Goal: Task Accomplishment & Management: Manage account settings

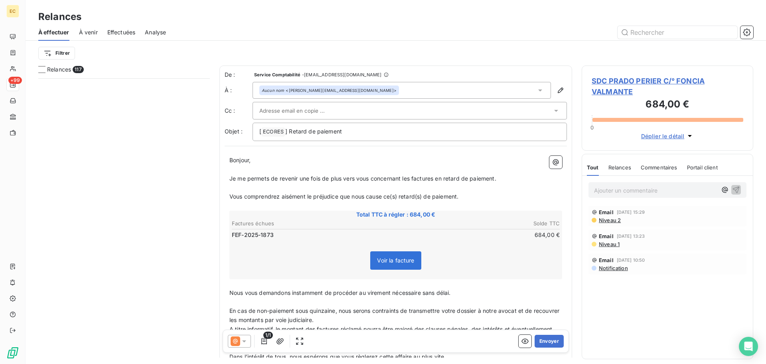
scroll to position [279, 166]
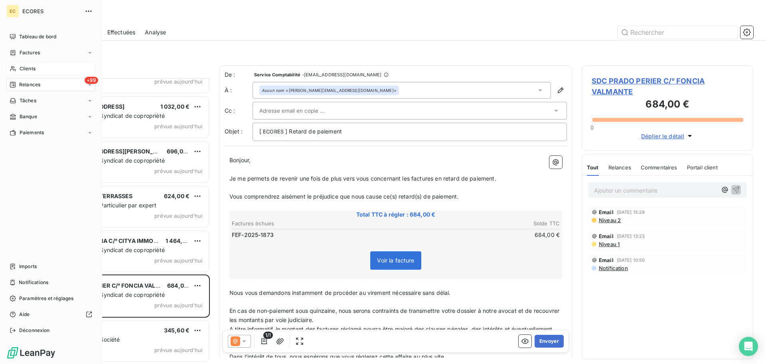
click at [24, 66] on span "Clients" at bounding box center [28, 68] width 16 height 7
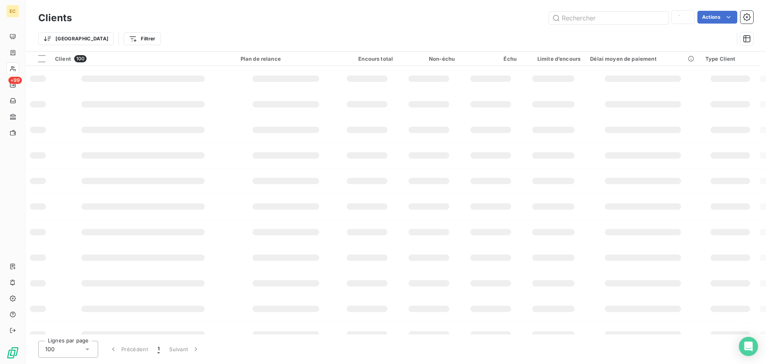
type input "CITYA SOGEMA"
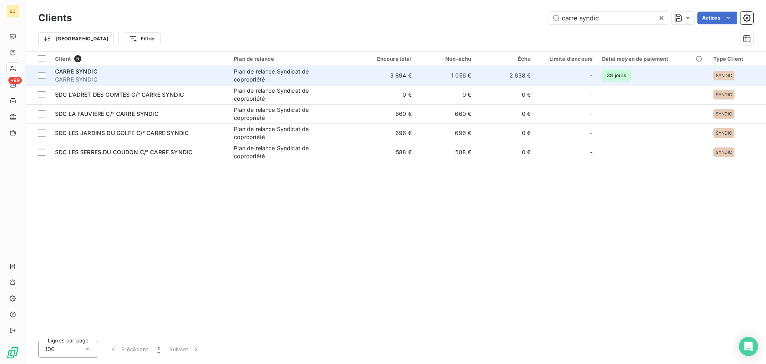
type input "carre syndic"
click at [196, 76] on span "CARRE SYNDIC" at bounding box center [139, 79] width 169 height 8
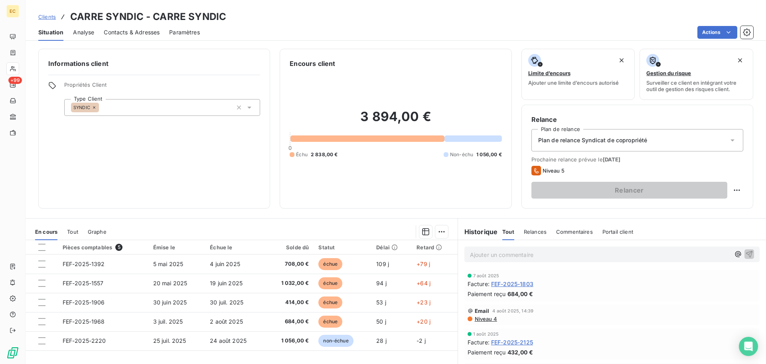
click at [113, 33] on span "Contacts & Adresses" at bounding box center [132, 32] width 56 height 8
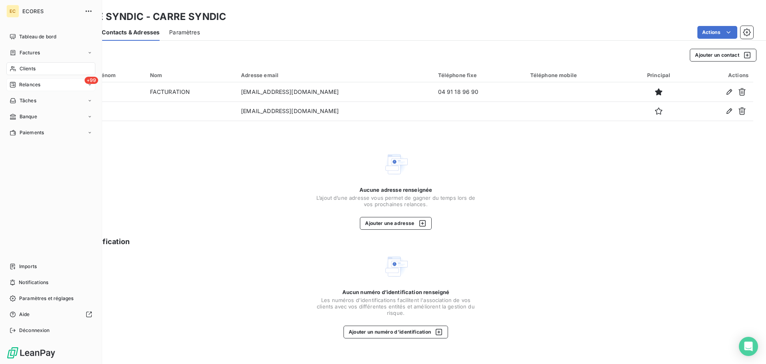
click at [25, 86] on span "Relances" at bounding box center [29, 84] width 21 height 7
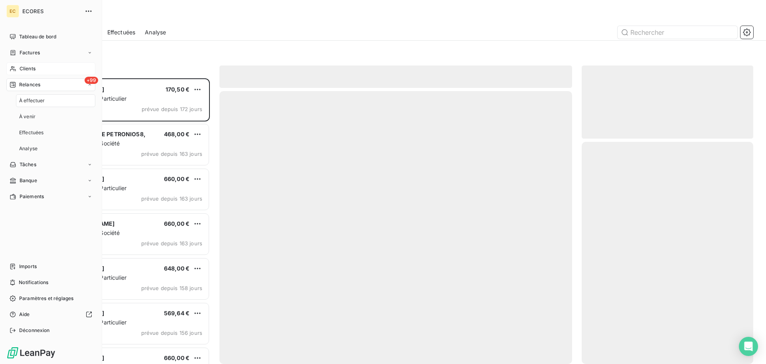
scroll to position [279, 166]
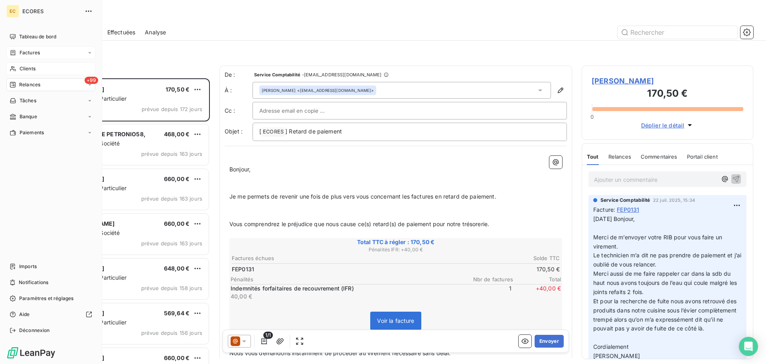
click at [25, 52] on span "Factures" at bounding box center [30, 52] width 20 height 7
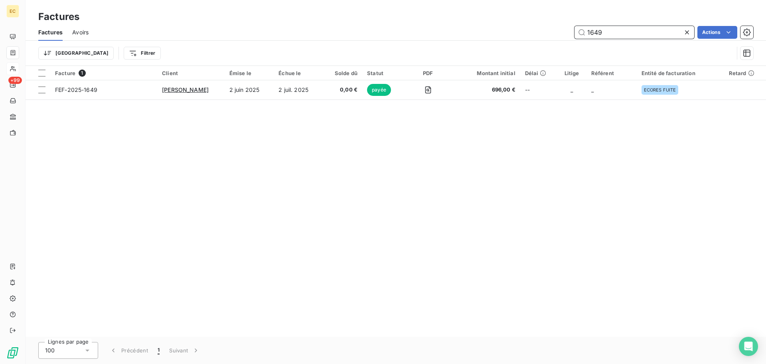
click at [605, 31] on input "1649" at bounding box center [635, 32] width 120 height 13
type input "1"
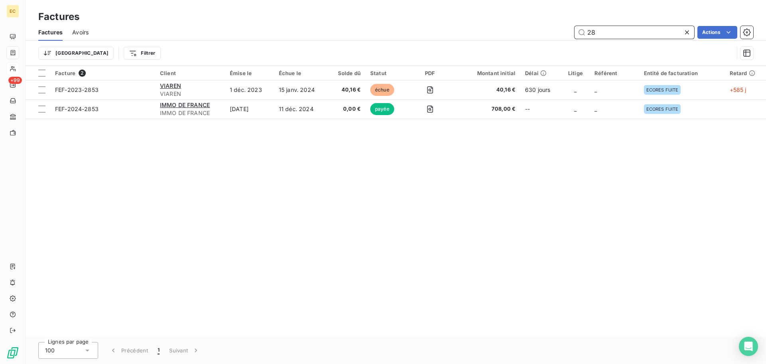
type input "2"
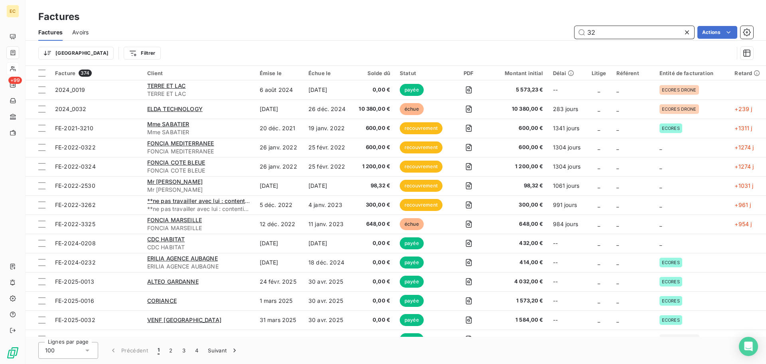
type input "3"
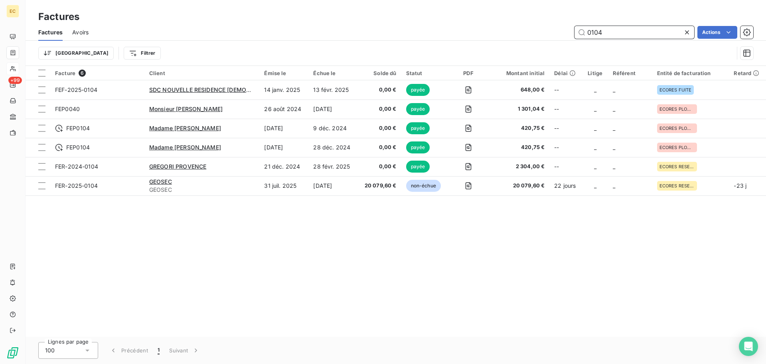
drag, startPoint x: 603, startPoint y: 32, endPoint x: 589, endPoint y: 32, distance: 14.0
click at [589, 32] on input "0104" at bounding box center [635, 32] width 120 height 13
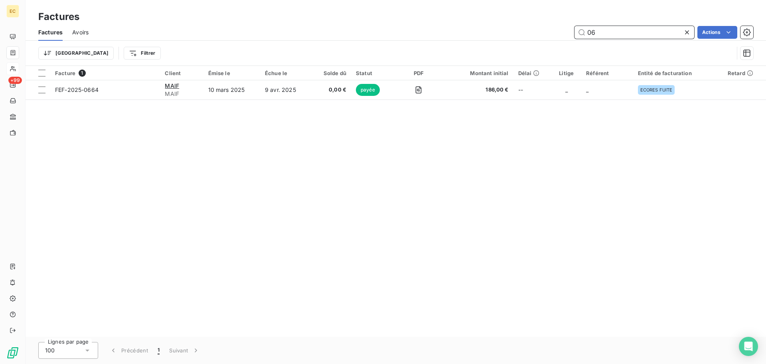
type input "0"
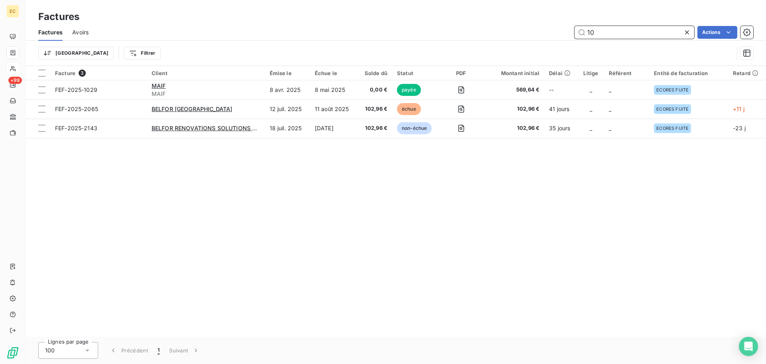
type input "1"
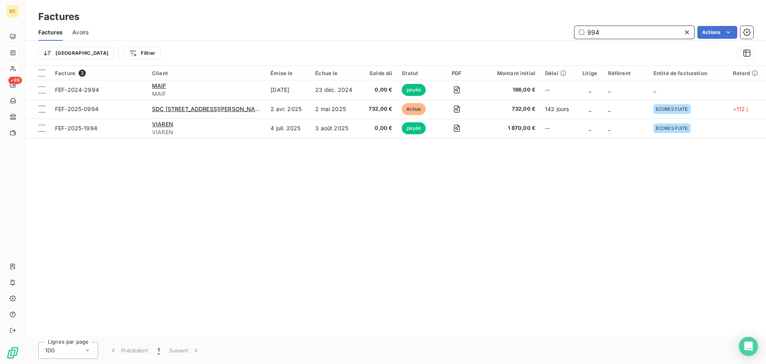
click at [603, 34] on input "994" at bounding box center [635, 32] width 120 height 13
type input "9"
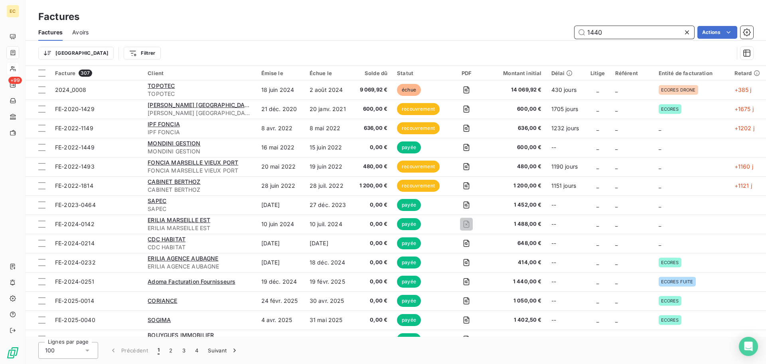
type input "1440"
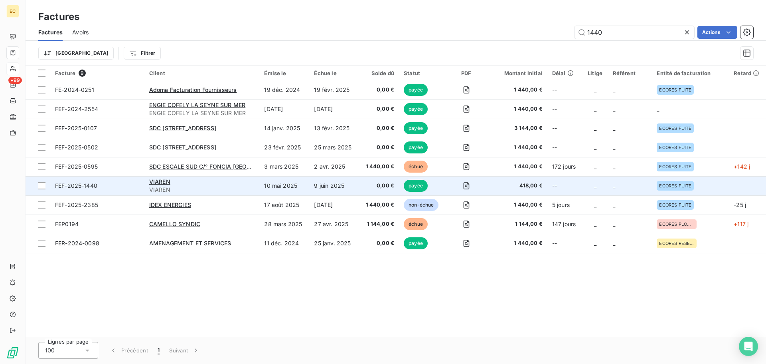
click at [222, 188] on span "VIAREN" at bounding box center [202, 190] width 106 height 8
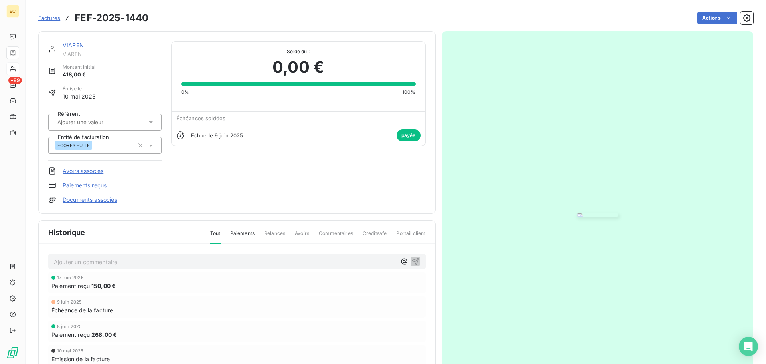
click at [56, 20] on span "Factures" at bounding box center [49, 18] width 22 height 6
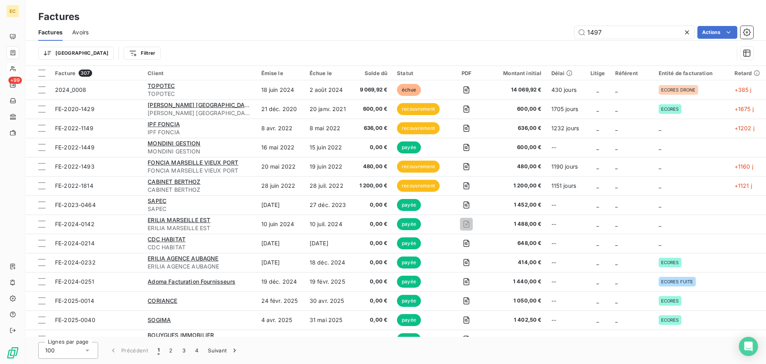
type input "1497"
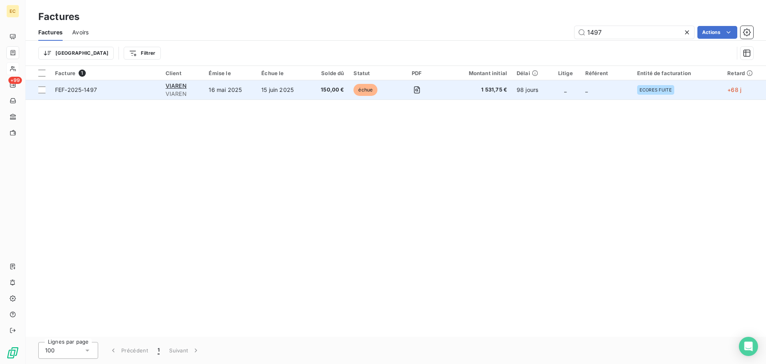
click at [212, 94] on td "16 mai 2025" at bounding box center [230, 89] width 53 height 19
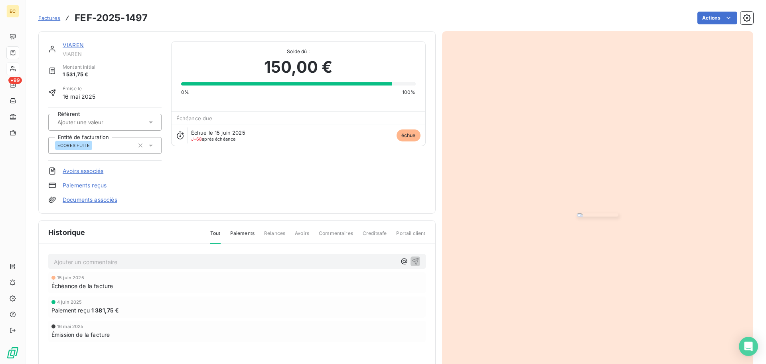
click at [577, 216] on img "button" at bounding box center [598, 214] width 42 height 3
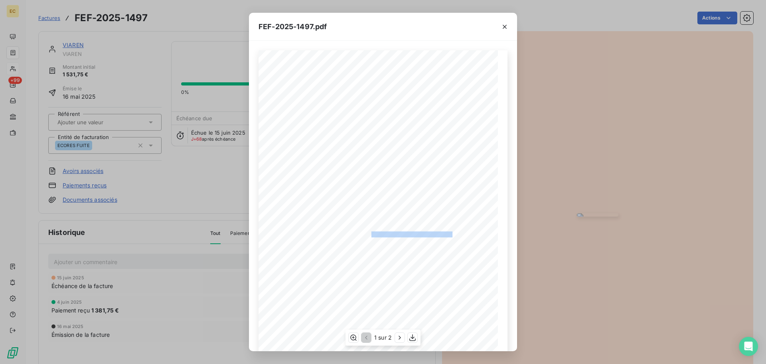
drag, startPoint x: 447, startPoint y: 232, endPoint x: 367, endPoint y: 231, distance: 79.4
click at [367, 231] on span "RÉFÉRENCE ECORES : 2504949/34360 VILLESPASSANS" at bounding box center [384, 233] width 137 height 4
copy span "2504949/34360 VILLESPASSANS"
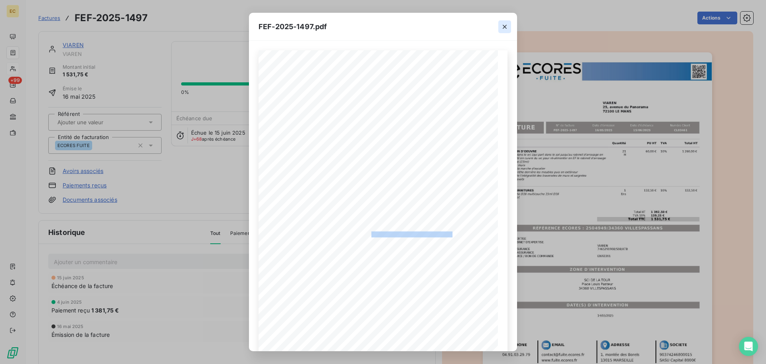
drag, startPoint x: 507, startPoint y: 26, endPoint x: 502, endPoint y: 26, distance: 4.9
click at [506, 26] on icon "button" at bounding box center [505, 27] width 8 height 8
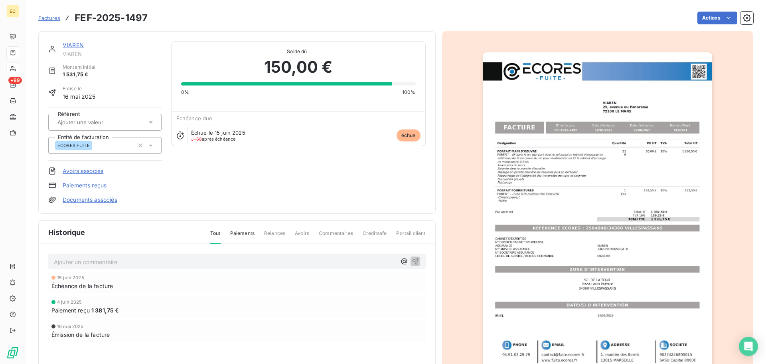
click at [46, 21] on span "Factures" at bounding box center [49, 18] width 22 height 6
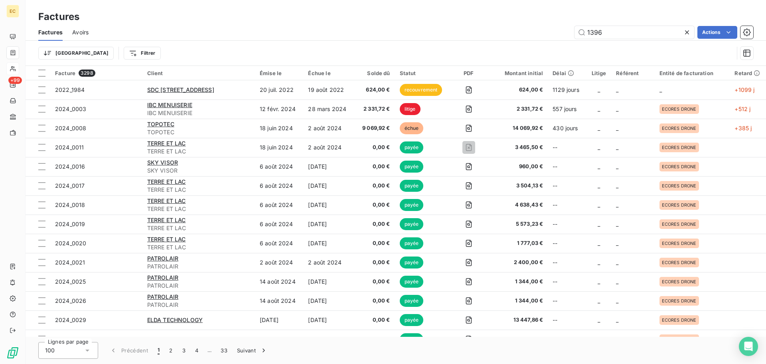
type input "1396"
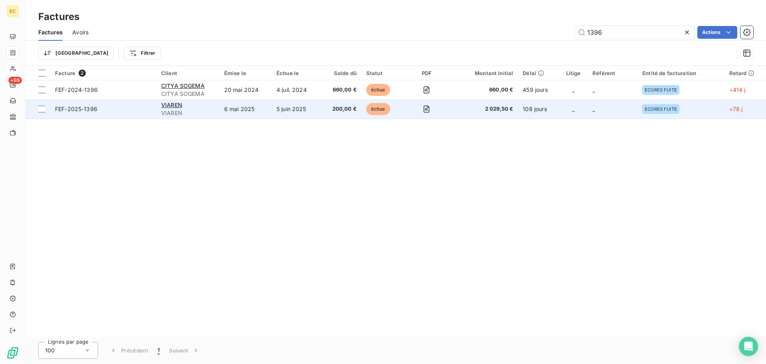
click at [191, 113] on span "VIAREN" at bounding box center [187, 113] width 53 height 8
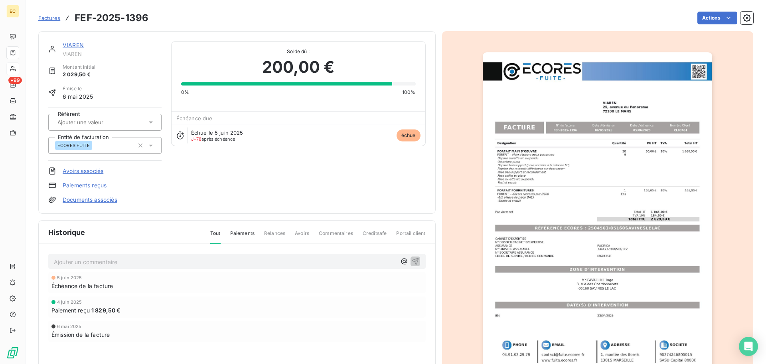
click at [561, 234] on img "button" at bounding box center [597, 214] width 229 height 325
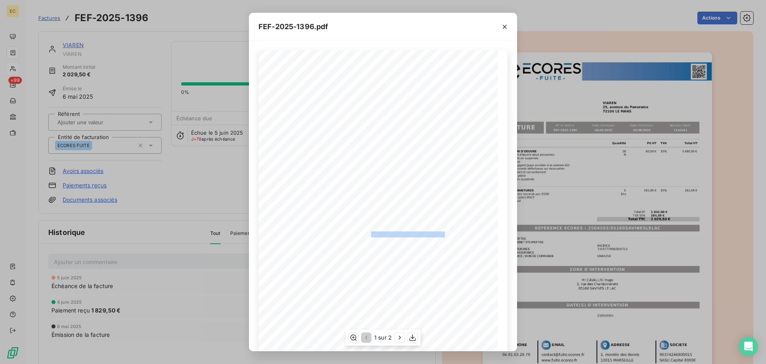
drag, startPoint x: 443, startPoint y: 233, endPoint x: 368, endPoint y: 233, distance: 75.8
click at [368, 233] on span "RÉFÉRENCE ECORES : 2504503/05160SAVINESLELAC" at bounding box center [384, 233] width 132 height 4
copy span ": 2504503/05160SAVINESLELA"
click at [505, 28] on icon "button" at bounding box center [505, 27] width 8 height 8
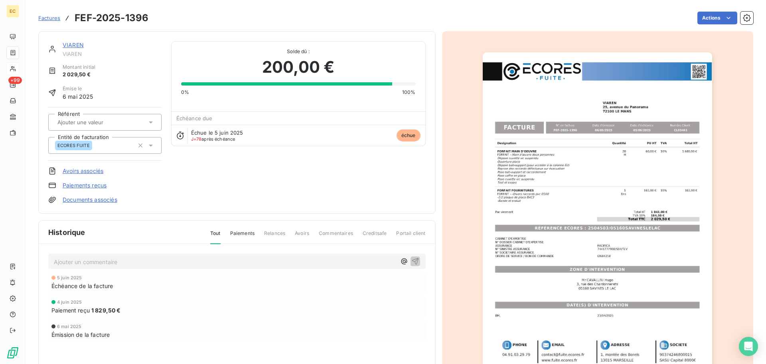
click at [46, 16] on span "Factures" at bounding box center [49, 18] width 22 height 6
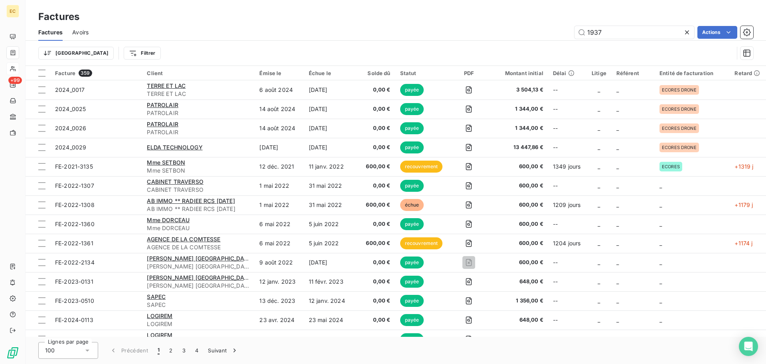
type input "1937"
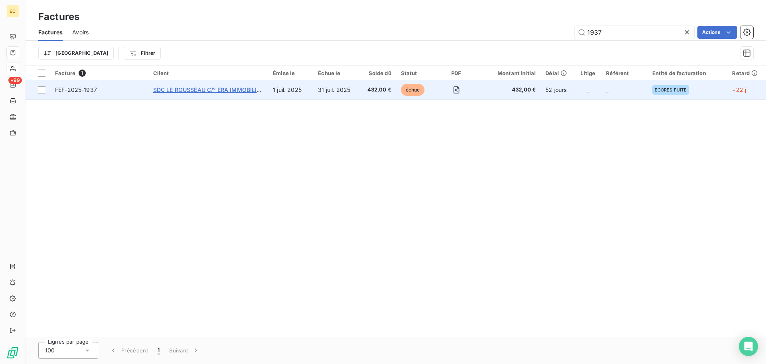
click at [239, 91] on span "SDC LE ROUSSEAU C/° ERA IMMOBILIER" at bounding box center [208, 89] width 111 height 7
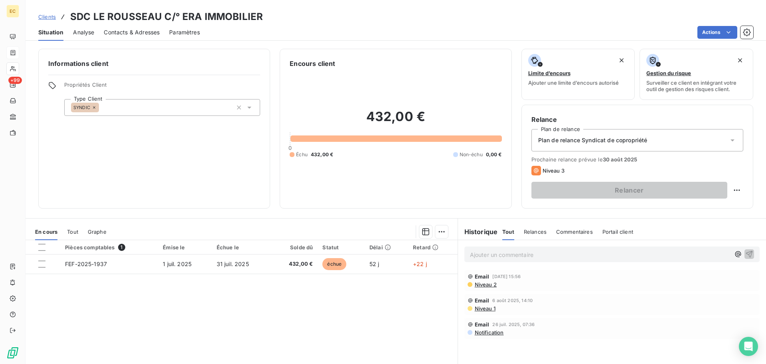
click at [486, 258] on p "Ajouter un commentaire ﻿" at bounding box center [600, 254] width 260 height 10
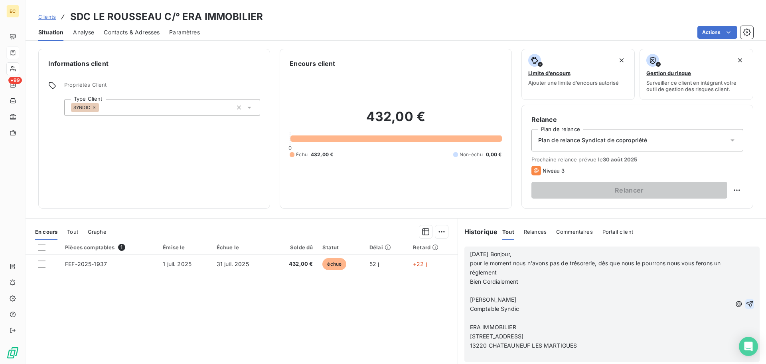
click at [746, 304] on icon "button" at bounding box center [749, 303] width 7 height 7
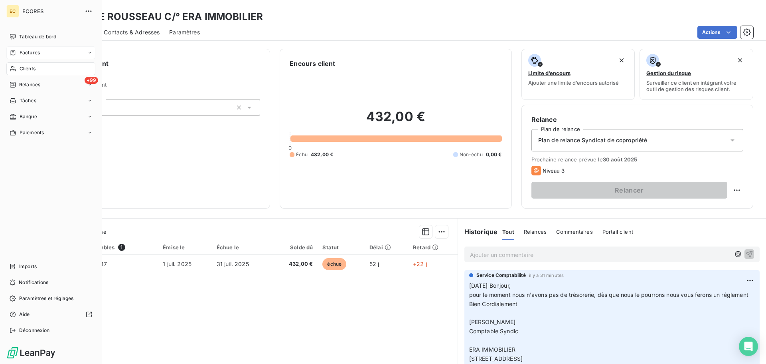
drag, startPoint x: 22, startPoint y: 51, endPoint x: 53, endPoint y: 51, distance: 30.7
click at [22, 51] on span "Factures" at bounding box center [30, 52] width 20 height 7
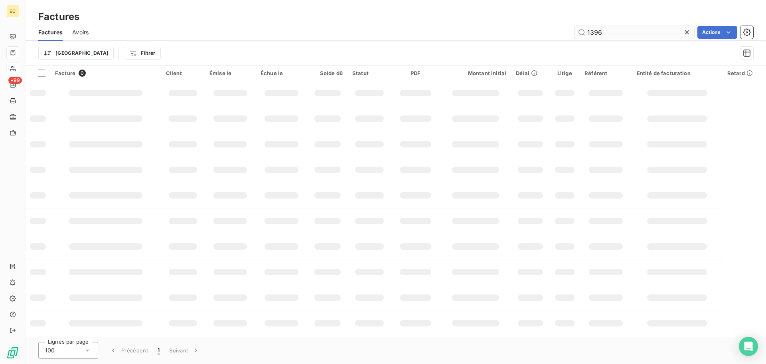
type input "1396"
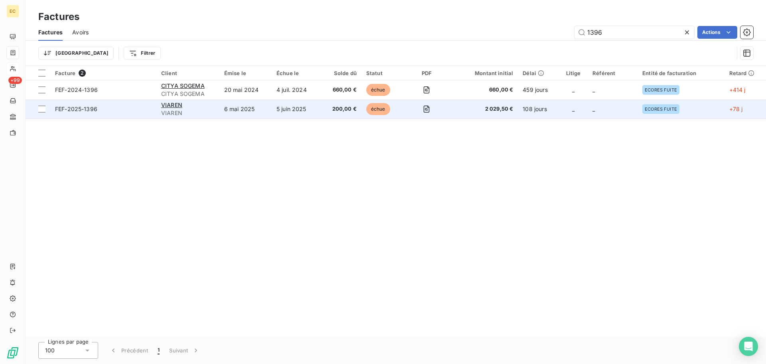
click at [219, 113] on td "VIAREN VIAREN" at bounding box center [187, 108] width 63 height 19
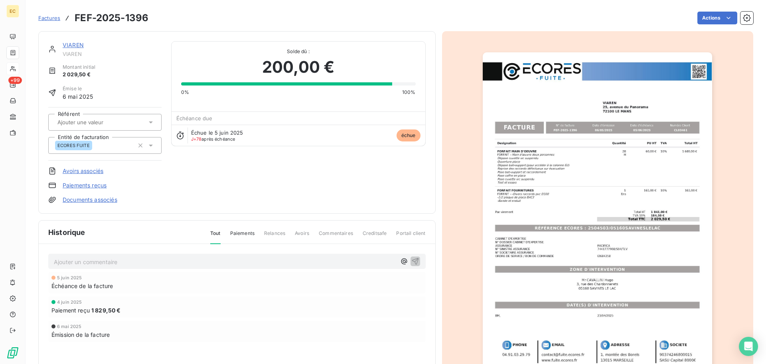
click at [142, 257] on p "Ajouter un commentaire ﻿" at bounding box center [225, 262] width 342 height 10
click at [125, 261] on span "[DATE] [PERSON_NAME] afia tle virment il arrivera le [DATE]" at bounding box center [135, 260] width 163 height 7
click at [135, 261] on span "[DATE] [PERSON_NAME] a fia tle virment il arrivera le [DATE]" at bounding box center [136, 260] width 164 height 7
click at [417, 258] on button "button" at bounding box center [416, 261] width 10 height 10
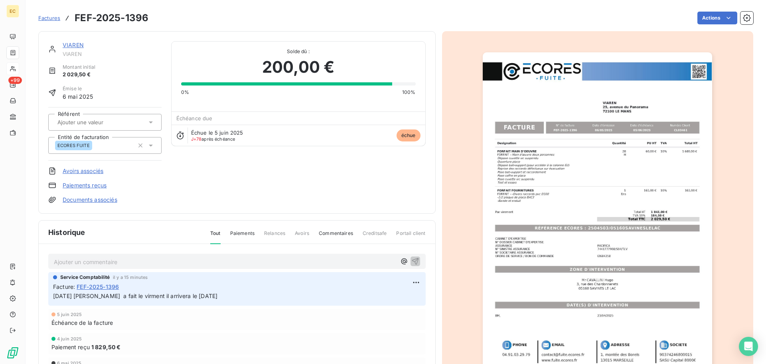
click at [48, 16] on span "Factures" at bounding box center [49, 18] width 22 height 6
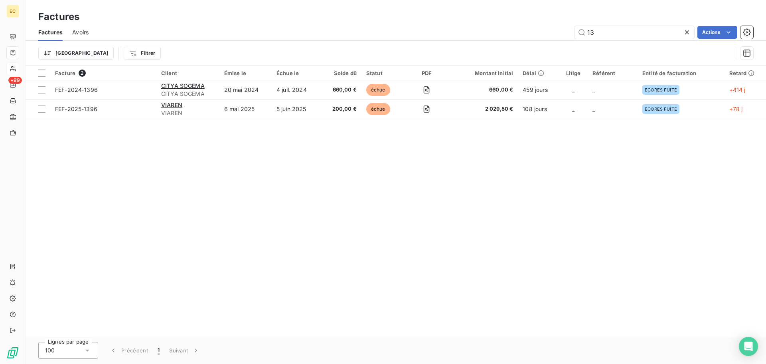
type input "1"
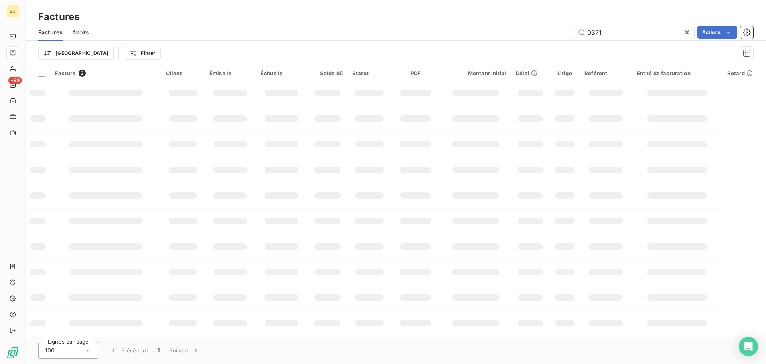
type input "0371"
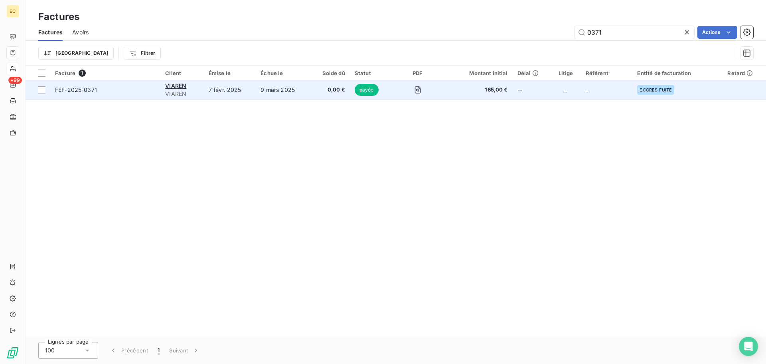
click at [249, 91] on td "7 févr. 2025" at bounding box center [230, 89] width 52 height 19
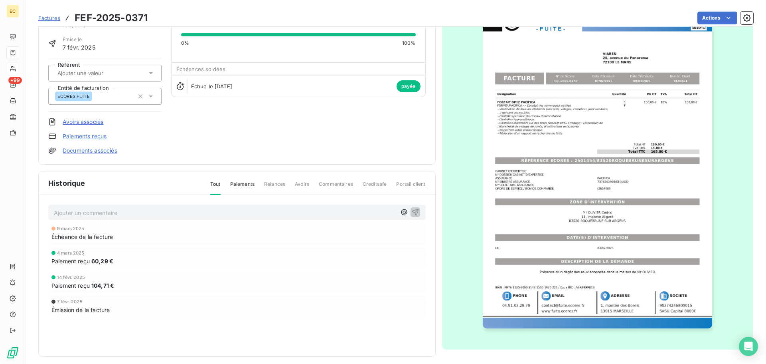
scroll to position [55, 0]
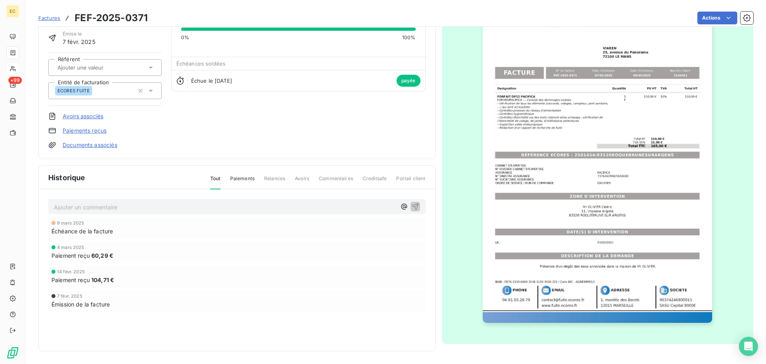
click at [46, 19] on span "Factures" at bounding box center [49, 18] width 22 height 6
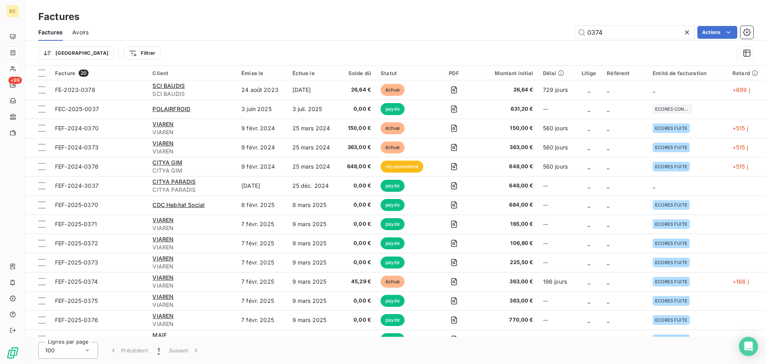
type input "0374"
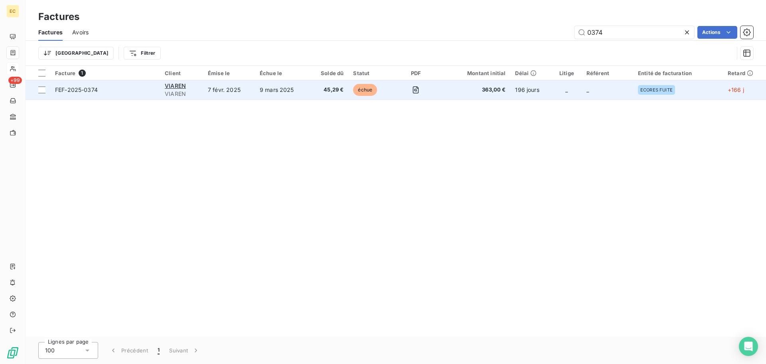
click at [261, 87] on td "9 mars 2025" at bounding box center [282, 89] width 54 height 19
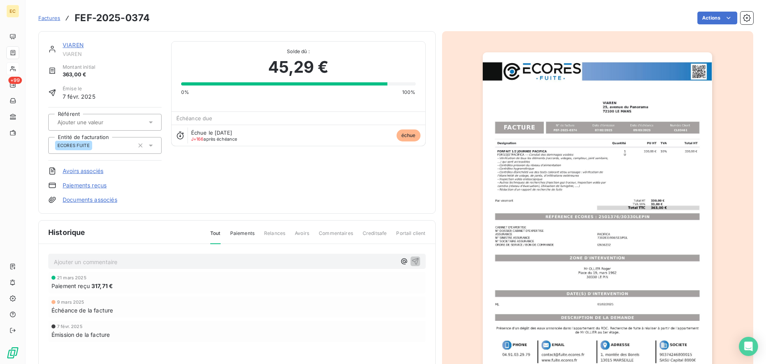
click at [610, 236] on img "button" at bounding box center [597, 214] width 229 height 325
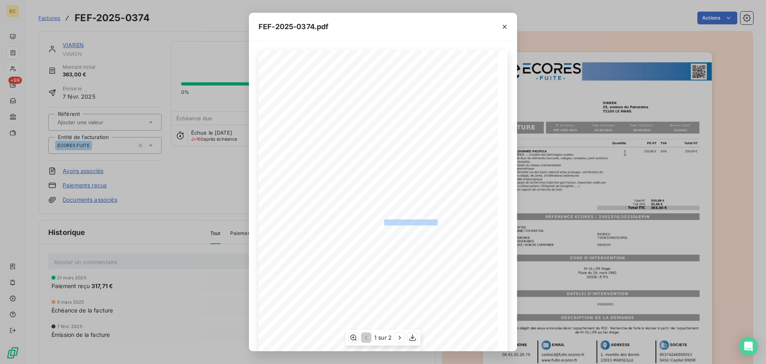
drag, startPoint x: 435, startPoint y: 221, endPoint x: 381, endPoint y: 223, distance: 54.3
click at [381, 223] on span "RÉFÉRENCE ECORES : 2501376/30330LEPIN" at bounding box center [383, 221] width 109 height 4
copy span "2501376/30330LEPIN"
click at [504, 26] on icon "button" at bounding box center [505, 27] width 4 height 4
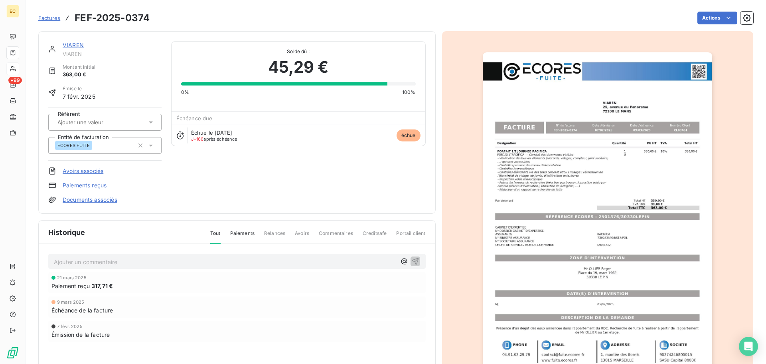
click at [45, 18] on span "Factures" at bounding box center [49, 18] width 22 height 6
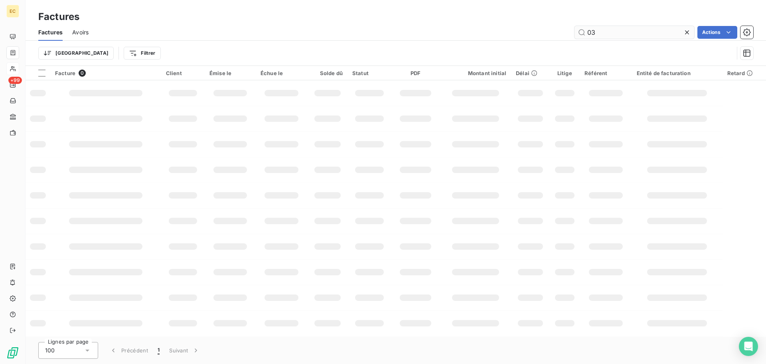
type input "0"
type input "2230"
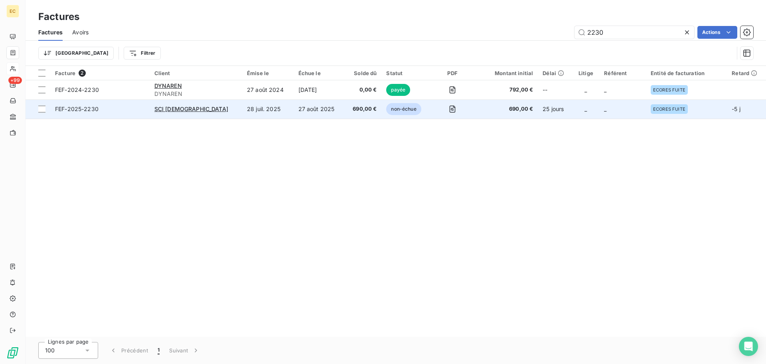
click at [250, 111] on td "28 juil. 2025" at bounding box center [267, 108] width 51 height 19
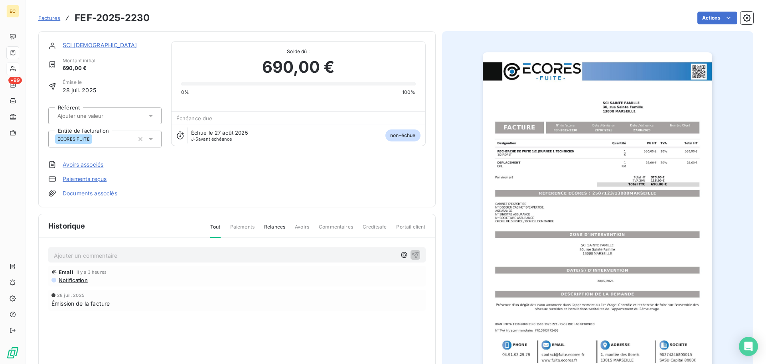
click at [100, 180] on link "Paiements reçus" at bounding box center [85, 179] width 44 height 8
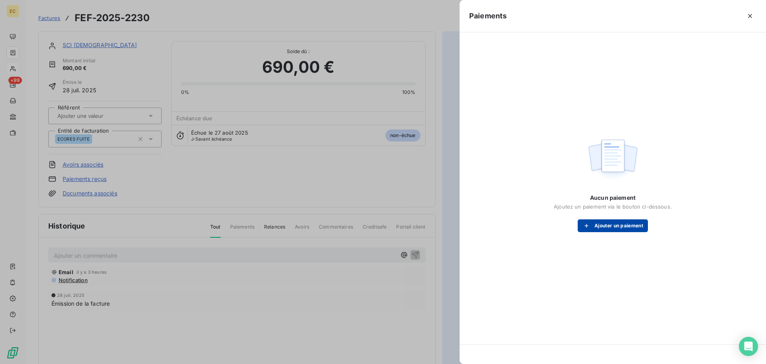
click at [585, 227] on icon "button" at bounding box center [587, 225] width 8 height 8
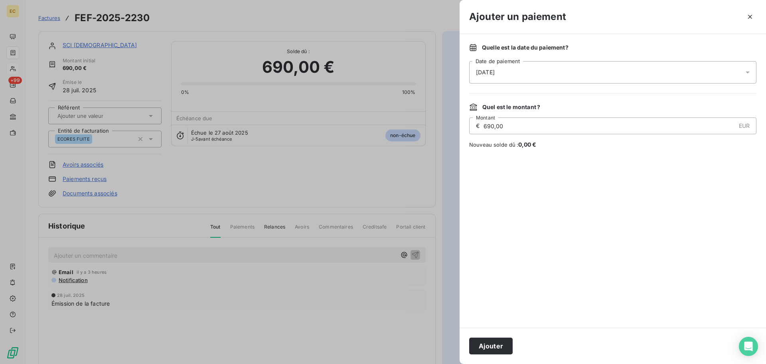
drag, startPoint x: 490, startPoint y: 349, endPoint x: 426, endPoint y: 243, distance: 123.7
click at [490, 347] on button "Ajouter" at bounding box center [490, 345] width 43 height 17
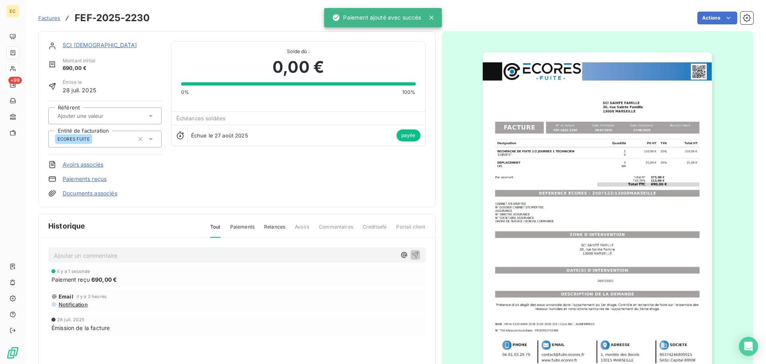
click at [49, 17] on span "Factures" at bounding box center [49, 18] width 22 height 6
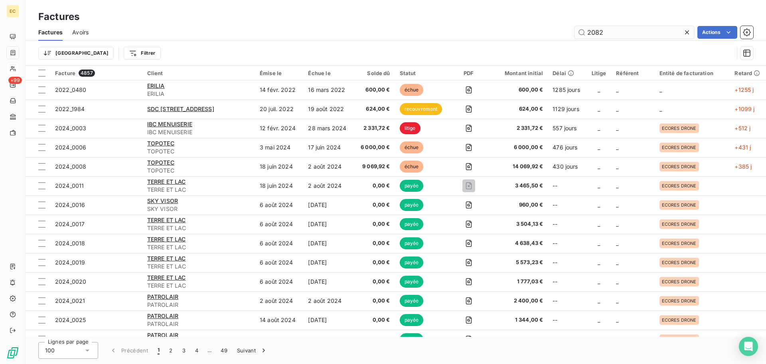
type input "2082"
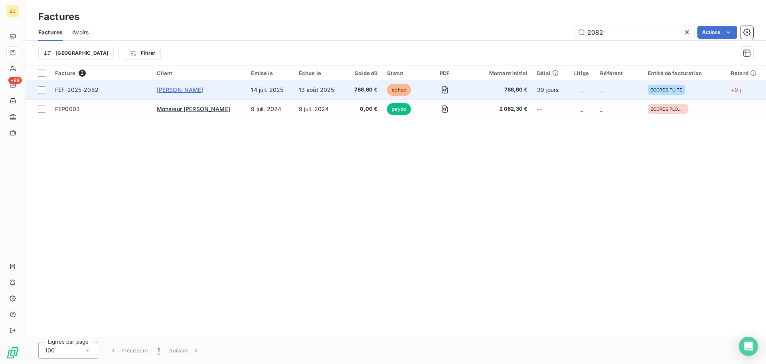
click at [190, 87] on span "[PERSON_NAME]" at bounding box center [180, 89] width 47 height 7
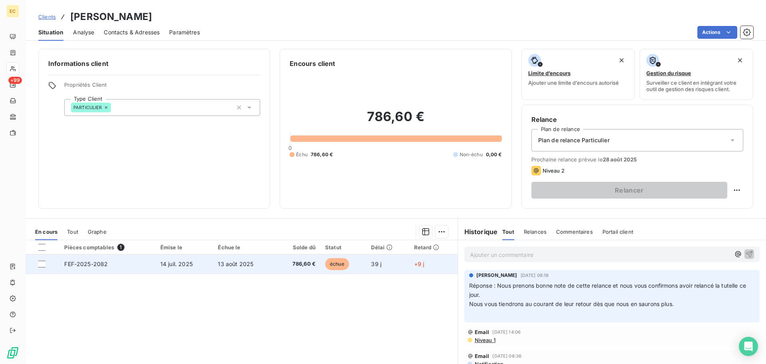
click at [137, 265] on td "FEF-2025-2082" at bounding box center [107, 263] width 96 height 19
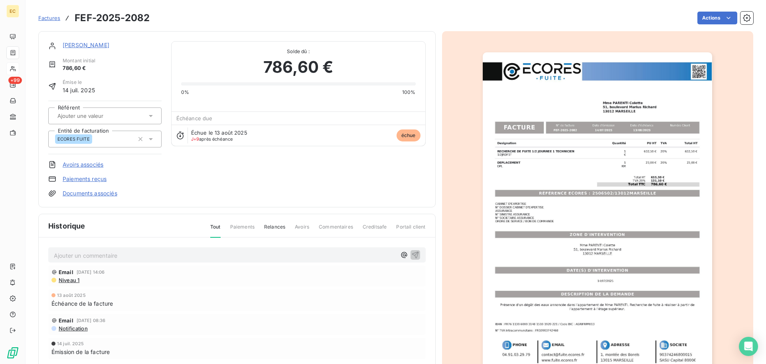
click at [81, 179] on link "Paiements reçus" at bounding box center [85, 179] width 44 height 8
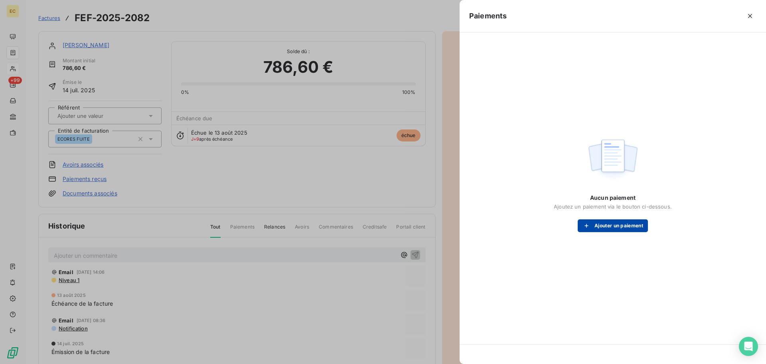
click at [609, 226] on button "Ajouter un paiement" at bounding box center [613, 225] width 70 height 13
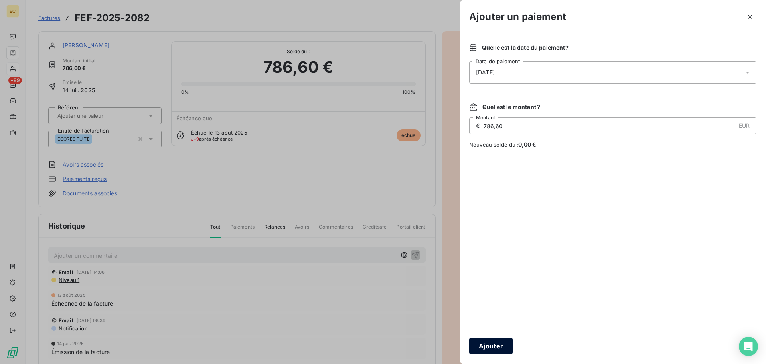
click at [498, 341] on button "Ajouter" at bounding box center [490, 345] width 43 height 17
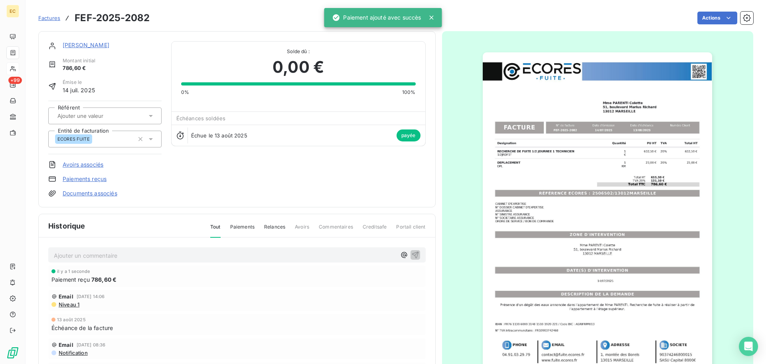
click at [42, 19] on span "Factures" at bounding box center [49, 18] width 22 height 6
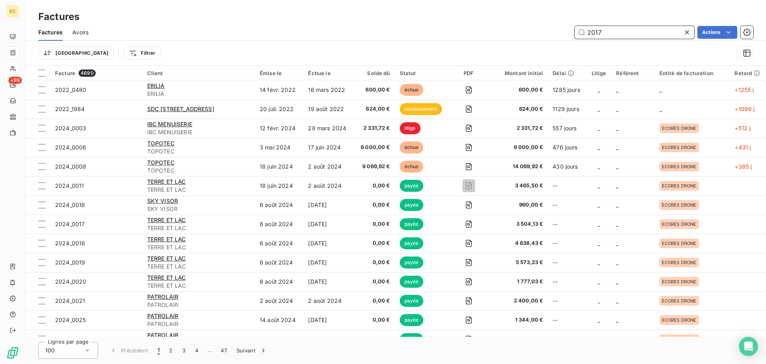
type input "2017"
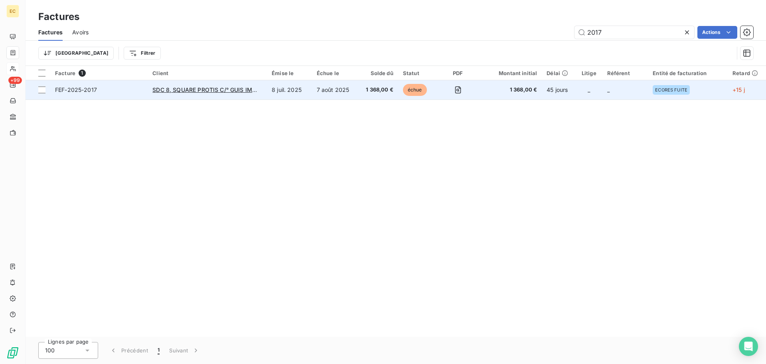
click at [376, 90] on span "1 368,00 €" at bounding box center [378, 90] width 31 height 8
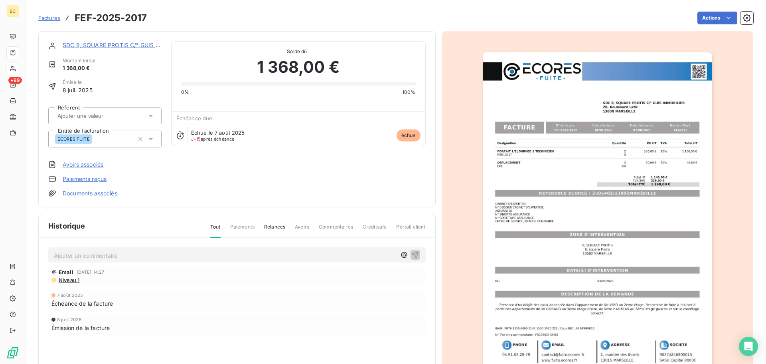
click at [84, 178] on link "Paiements reçus" at bounding box center [85, 179] width 44 height 8
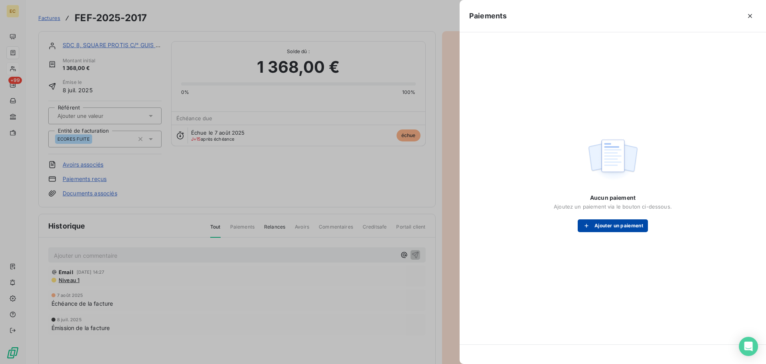
click at [585, 225] on icon "button" at bounding box center [587, 225] width 8 height 8
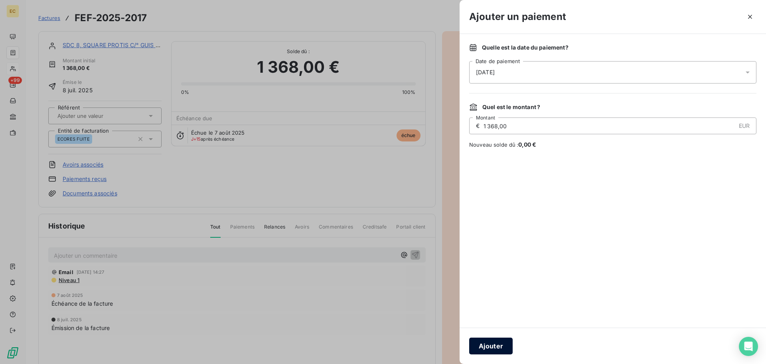
click at [498, 342] on button "Ajouter" at bounding box center [490, 345] width 43 height 17
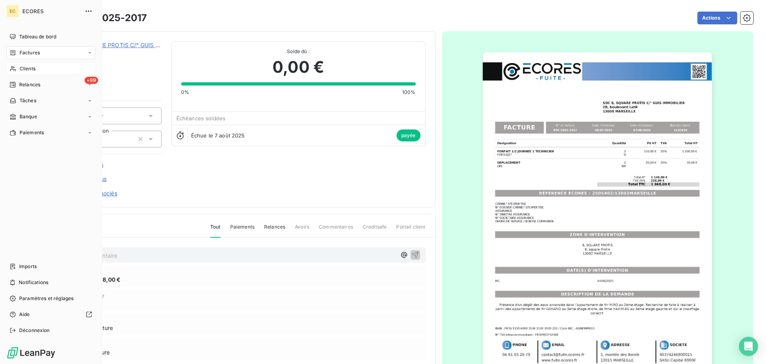
click at [16, 68] on icon at bounding box center [13, 68] width 7 height 6
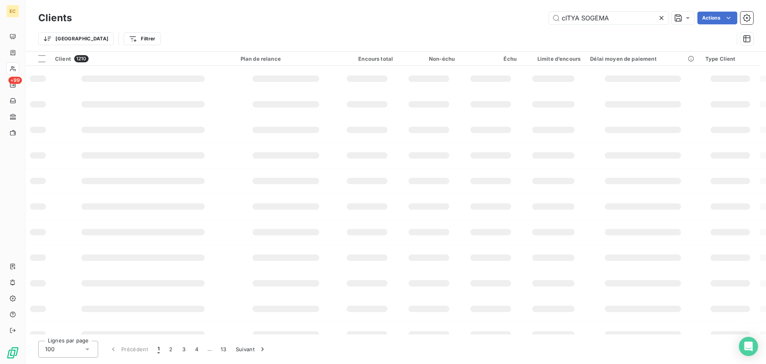
type input "cITYA SOGEMA"
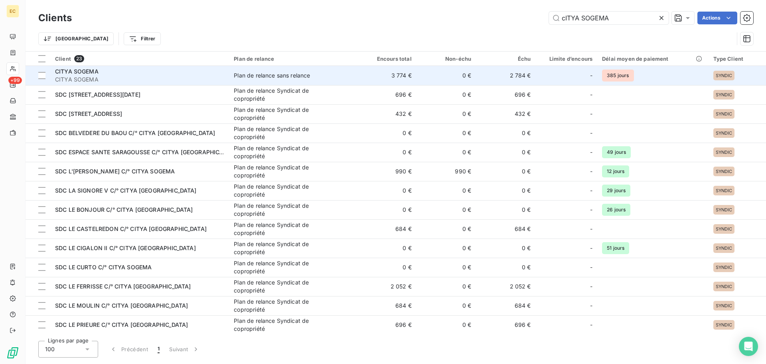
click at [232, 80] on td "Plan de relance sans relance" at bounding box center [293, 75] width 128 height 19
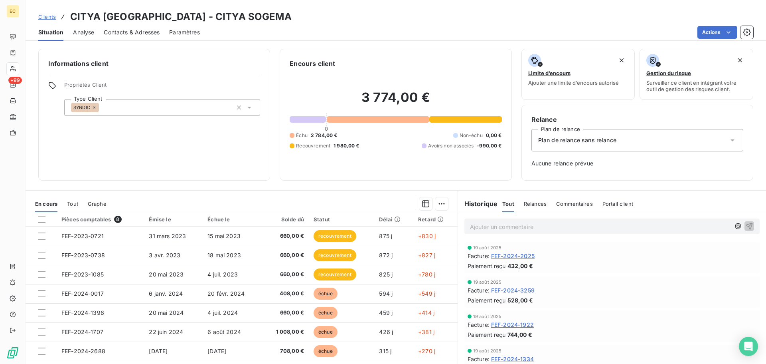
click at [141, 33] on span "Contacts & Adresses" at bounding box center [132, 32] width 56 height 8
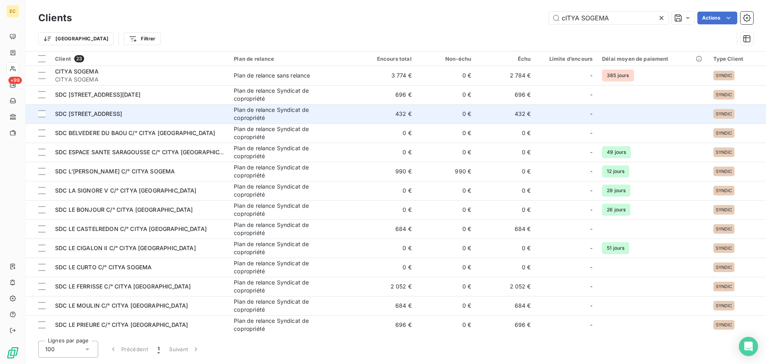
click at [289, 116] on div "Plan de relance Syndicat de copropriété" at bounding box center [284, 114] width 100 height 16
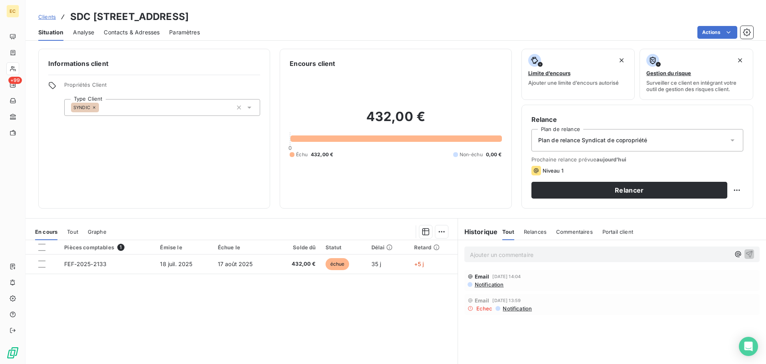
click at [131, 32] on span "Contacts & Adresses" at bounding box center [132, 32] width 56 height 8
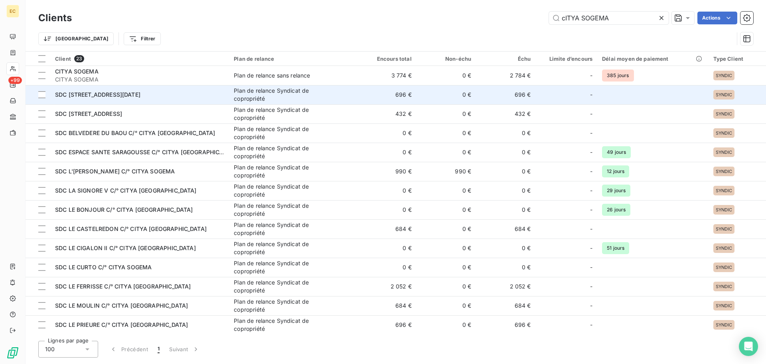
click at [144, 101] on td "SDC [STREET_ADDRESS][DATE]" at bounding box center [139, 94] width 179 height 19
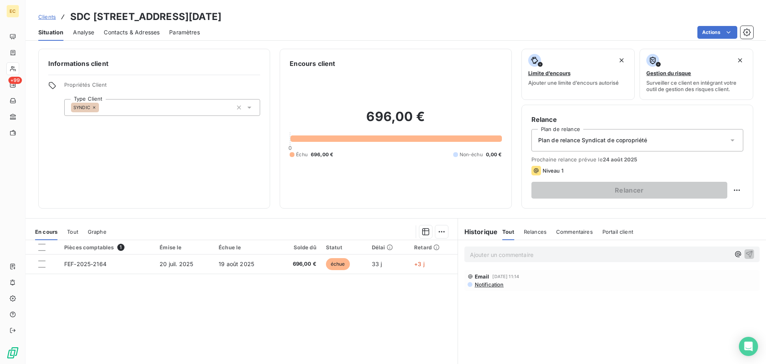
click at [138, 31] on span "Contacts & Adresses" at bounding box center [132, 32] width 56 height 8
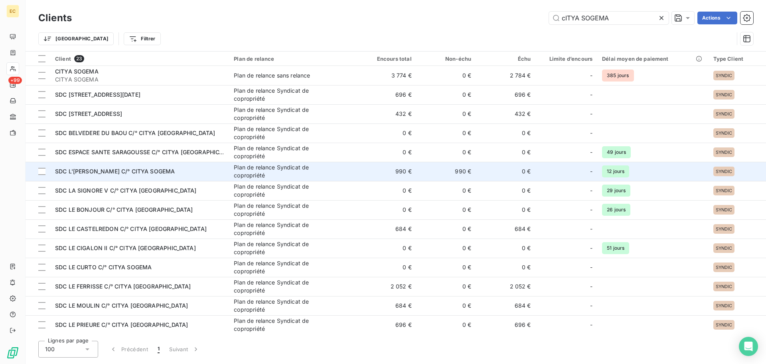
click at [186, 170] on div "SDC L'[PERSON_NAME] C/° CITYA SOGEMA" at bounding box center [139, 171] width 169 height 8
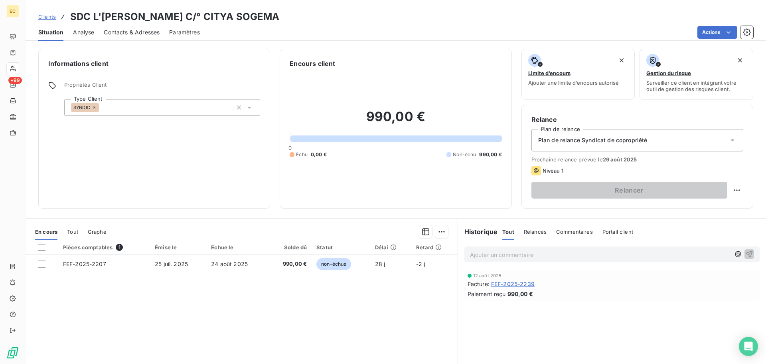
click at [144, 33] on span "Contacts & Adresses" at bounding box center [132, 32] width 56 height 8
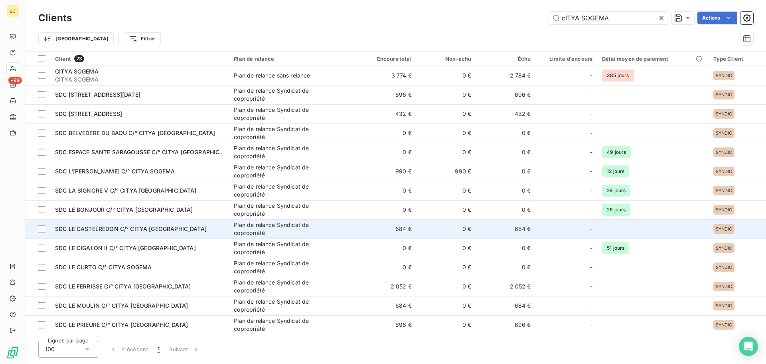
click at [166, 236] on td "SDC LE CASTELREDON C/° CITYA [GEOGRAPHIC_DATA]" at bounding box center [139, 228] width 179 height 19
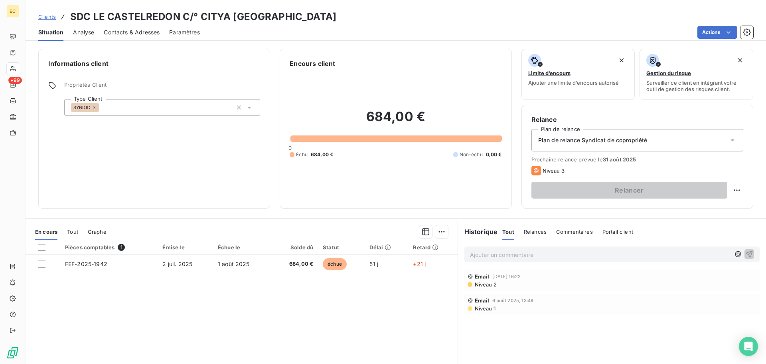
click at [143, 32] on span "Contacts & Adresses" at bounding box center [132, 32] width 56 height 8
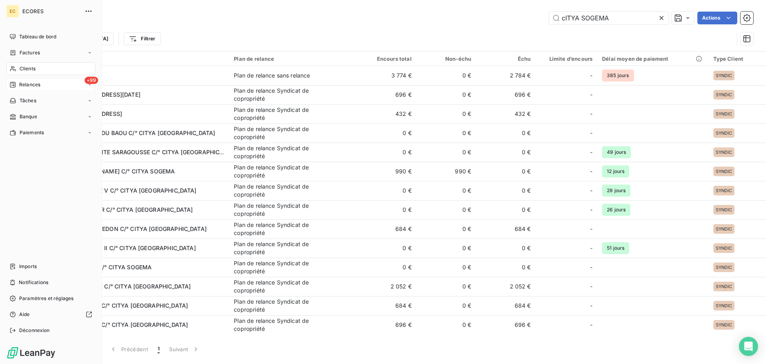
click at [19, 83] on span "Relances" at bounding box center [29, 84] width 21 height 7
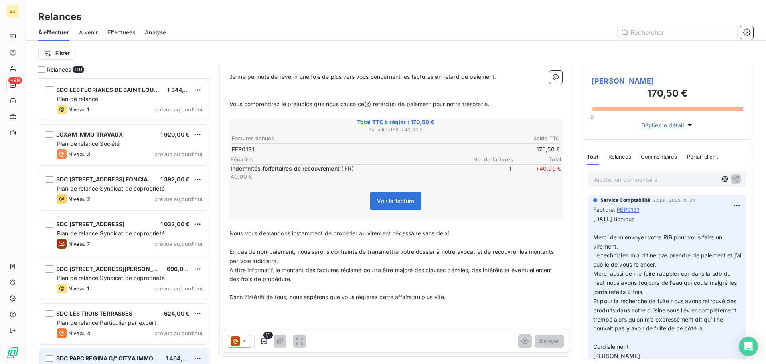
scroll to position [4552, 0]
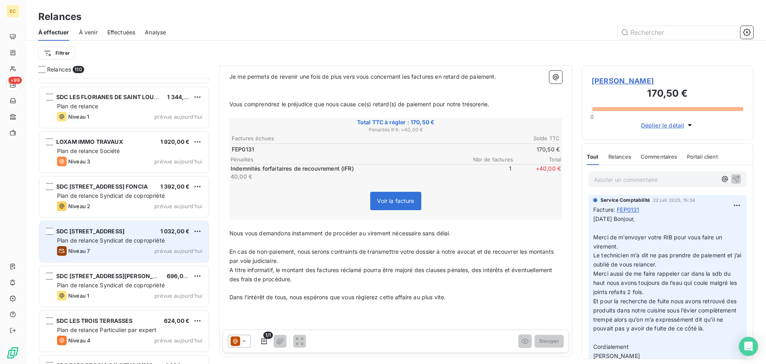
click at [129, 239] on span "Plan de relance Syndicat de copropriété" at bounding box center [111, 240] width 108 height 7
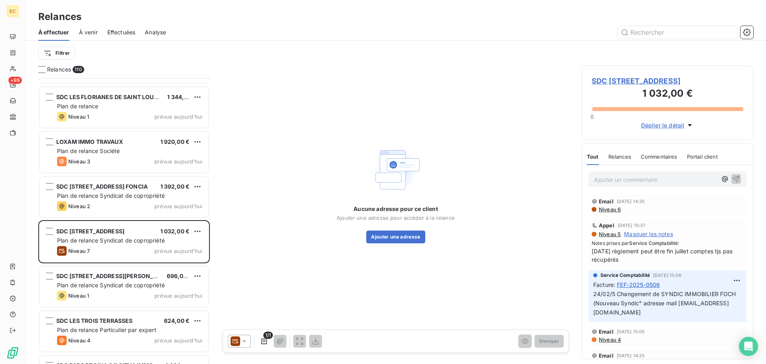
click at [611, 81] on span "SDC [STREET_ADDRESS]" at bounding box center [668, 80] width 152 height 11
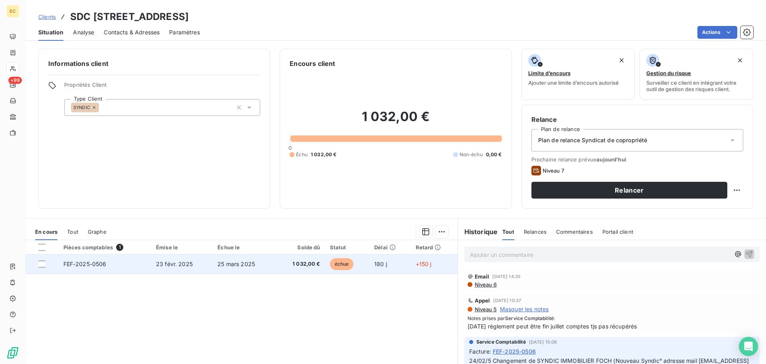
click at [205, 268] on td "23 févr. 2025" at bounding box center [181, 263] width 61 height 19
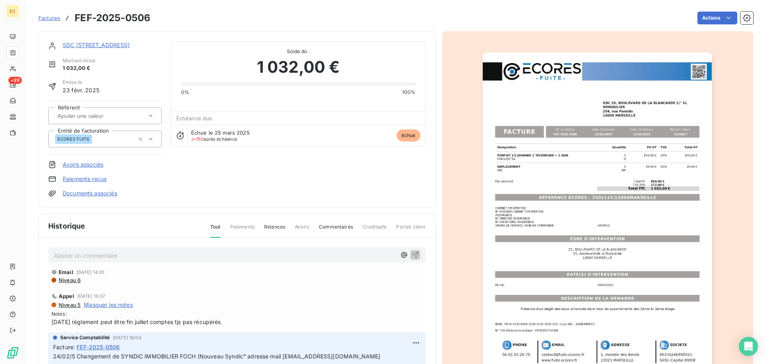
click at [597, 200] on img "button" at bounding box center [597, 214] width 229 height 325
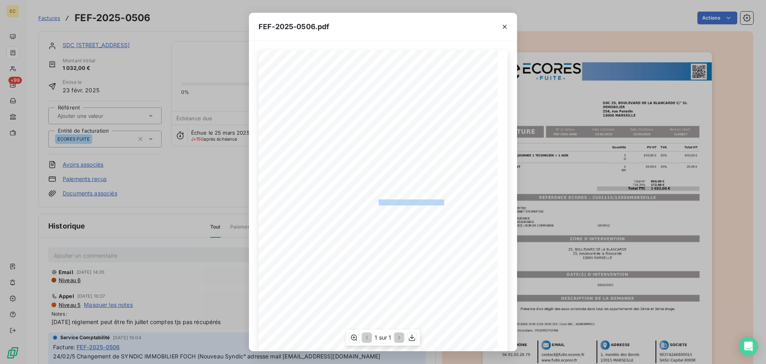
drag, startPoint x: 440, startPoint y: 200, endPoint x: 375, endPoint y: 202, distance: 65.5
click at [375, 202] on span "RÉFÉRENCE ECORES : 2501115/13004MARSEILLE" at bounding box center [383, 201] width 123 height 4
copy span "2501115/13004MARSEILLE"
click at [502, 27] on icon "button" at bounding box center [505, 27] width 8 height 8
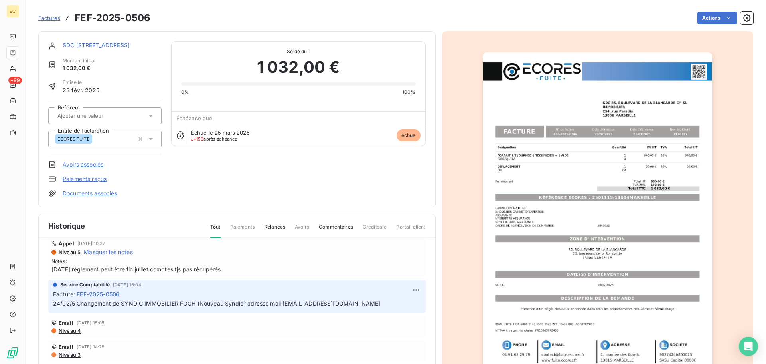
scroll to position [80, 0]
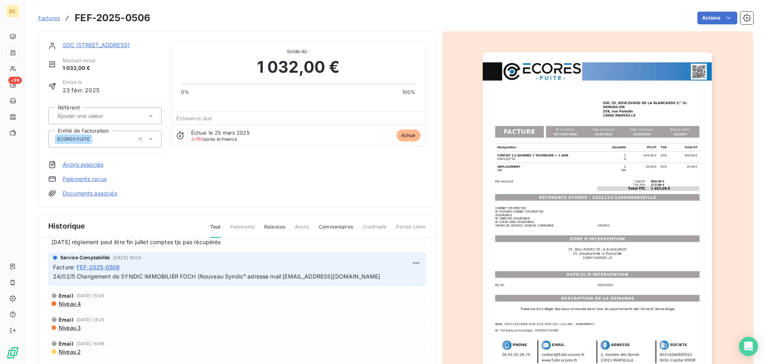
click at [117, 44] on link "SDC [STREET_ADDRESS]" at bounding box center [96, 45] width 67 height 7
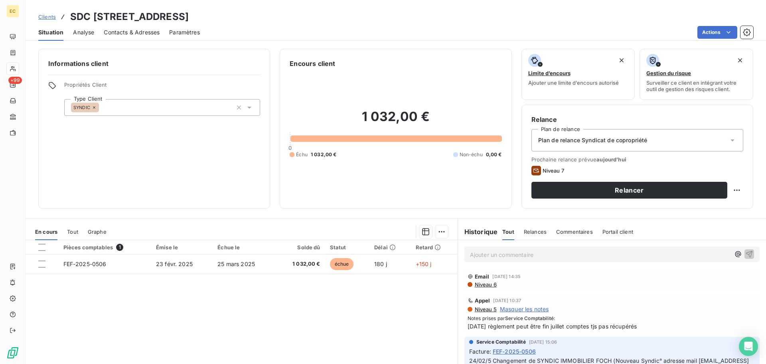
click at [118, 31] on span "Contacts & Adresses" at bounding box center [132, 32] width 56 height 8
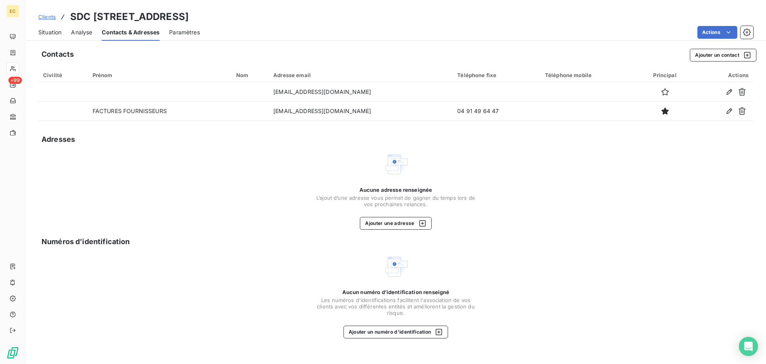
click at [51, 30] on span "Situation" at bounding box center [49, 32] width 23 height 8
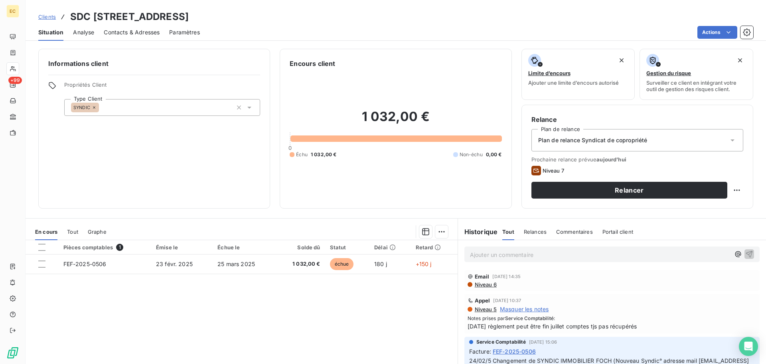
click at [473, 254] on p "Ajouter un commentaire ﻿" at bounding box center [600, 254] width 260 height 10
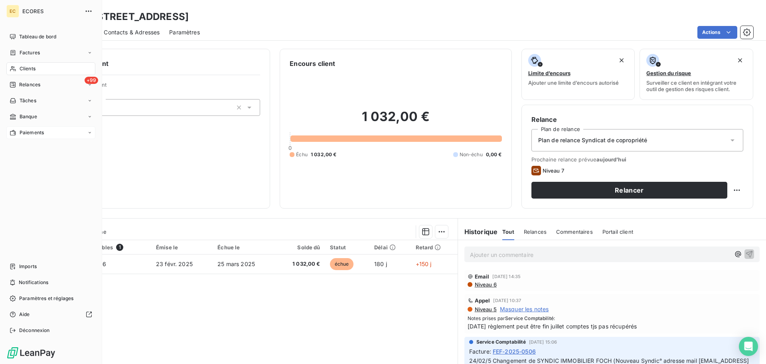
click at [23, 86] on span "Relances" at bounding box center [29, 84] width 21 height 7
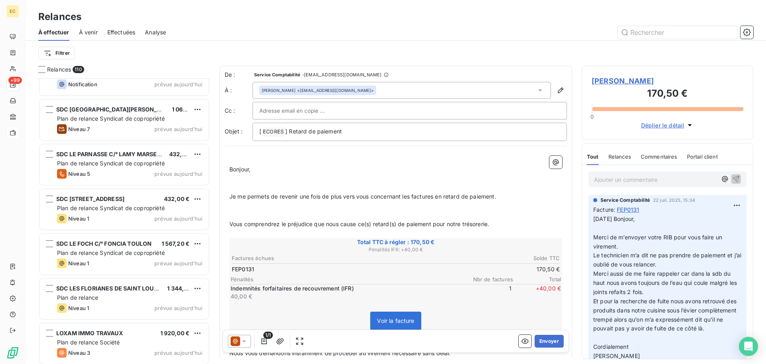
scroll to position [4352, 0]
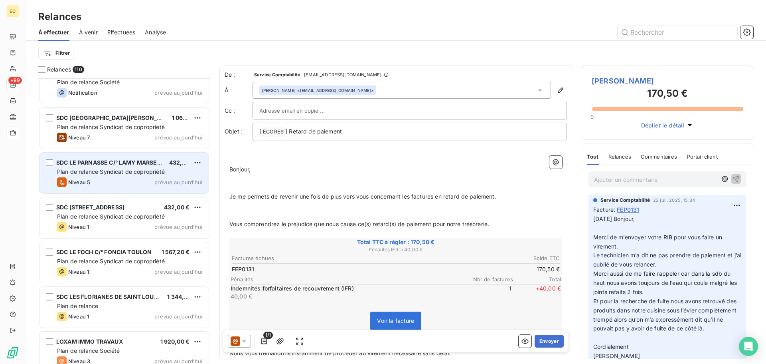
click at [139, 161] on span "SDC LE PARNASSE C/° LAMY MARSEILLE PRADO" at bounding box center [123, 162] width 134 height 7
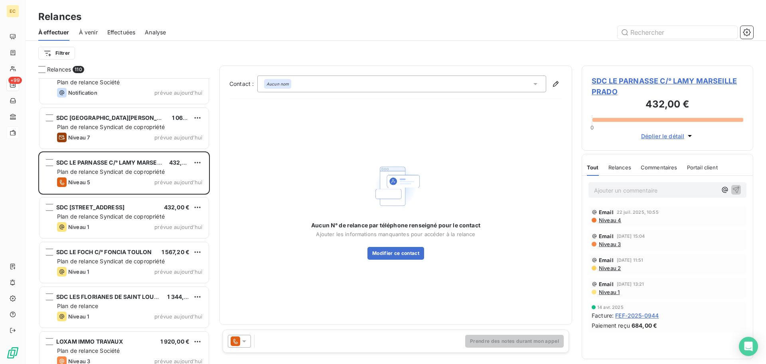
click at [611, 84] on span "SDC LE PARNASSE C/° LAMY MARSEILLE PRADO" at bounding box center [668, 86] width 152 height 22
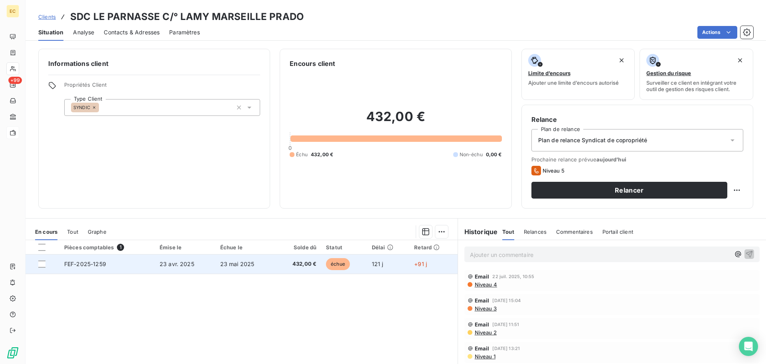
click at [224, 264] on span "23 mai 2025" at bounding box center [237, 263] width 34 height 7
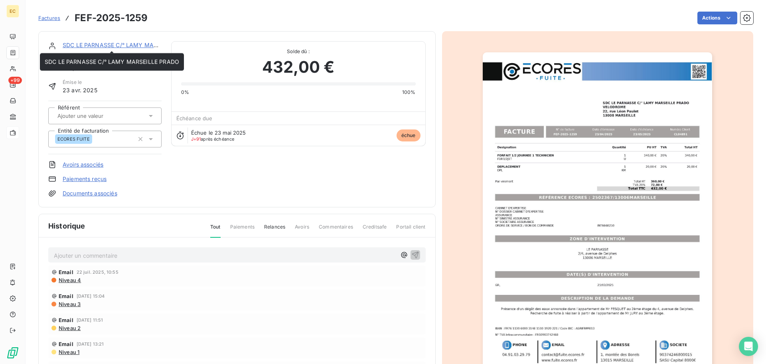
click at [95, 44] on link "SDC LE PARNASSE C/° LAMY MARSEILLE PRADO" at bounding box center [130, 45] width 134 height 7
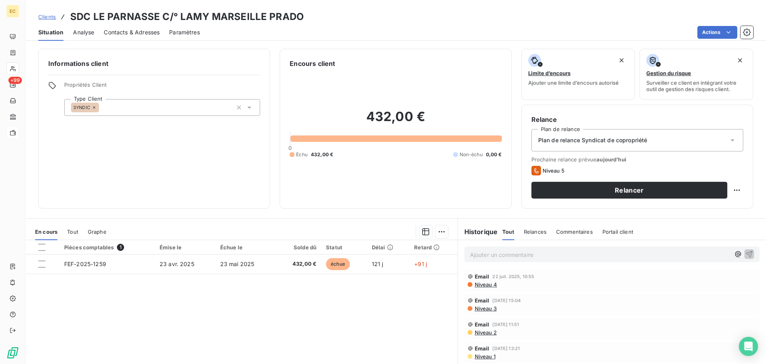
click at [131, 34] on span "Contacts & Adresses" at bounding box center [132, 32] width 56 height 8
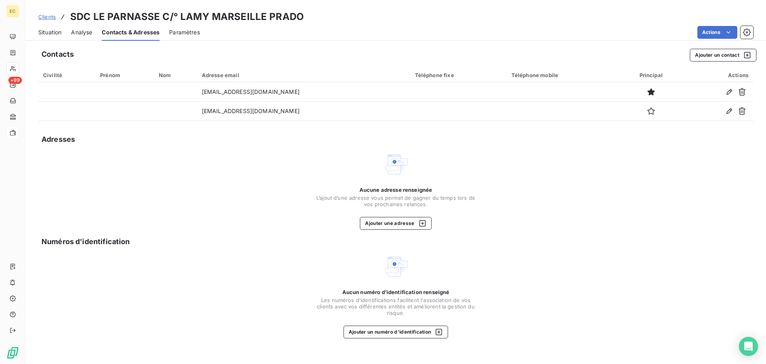
click at [46, 33] on span "Situation" at bounding box center [49, 32] width 23 height 8
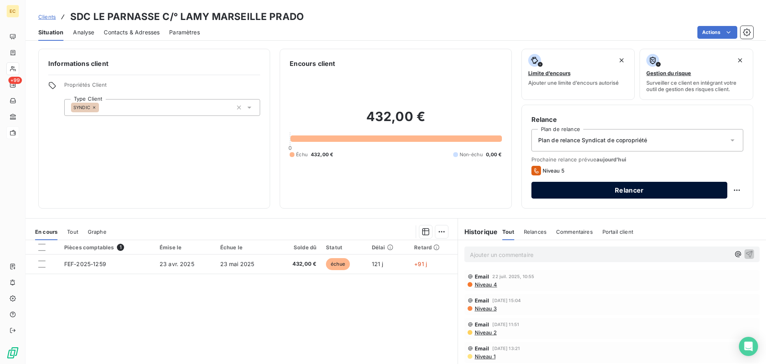
click at [570, 194] on button "Relancer" at bounding box center [630, 190] width 196 height 17
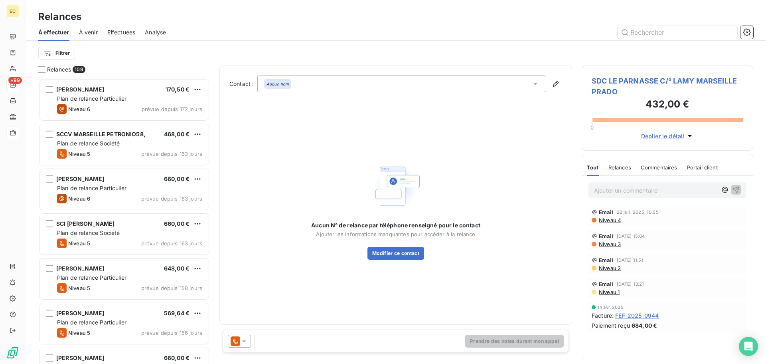
scroll to position [279, 166]
click at [534, 83] on icon at bounding box center [536, 84] width 4 height 2
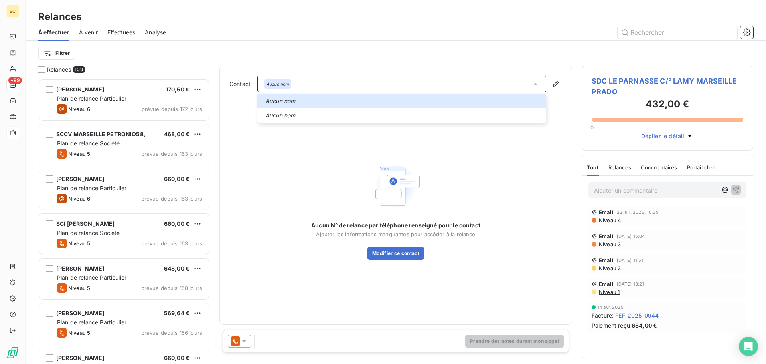
click at [618, 83] on span "SDC LE PARNASSE C/° LAMY MARSEILLE PRADO" at bounding box center [668, 86] width 152 height 22
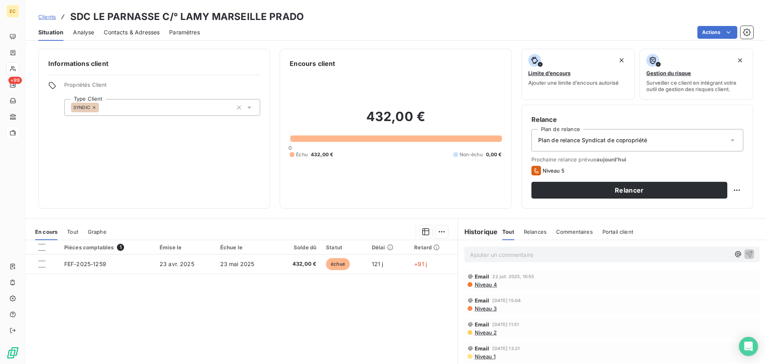
click at [134, 32] on span "Contacts & Adresses" at bounding box center [132, 32] width 56 height 8
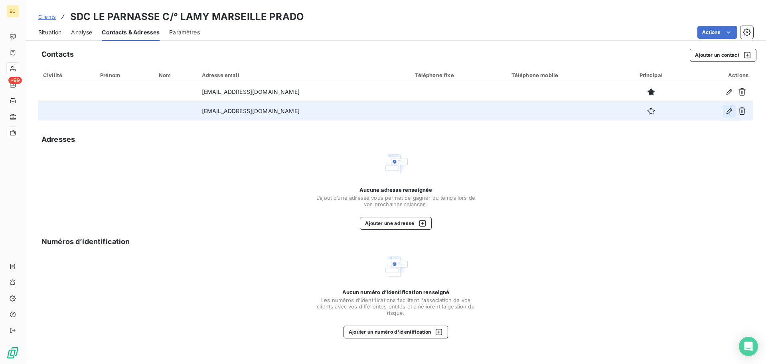
click at [729, 111] on icon "button" at bounding box center [730, 111] width 6 height 6
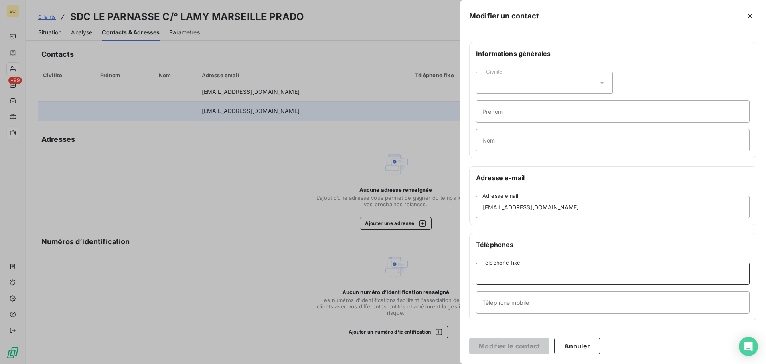
click at [490, 270] on input "Téléphone fixe" at bounding box center [613, 273] width 274 height 22
click at [502, 304] on input "Téléphone mobile" at bounding box center [613, 302] width 274 height 22
type input "0699011177"
click at [503, 348] on button "Modifier le contact" at bounding box center [509, 345] width 80 height 17
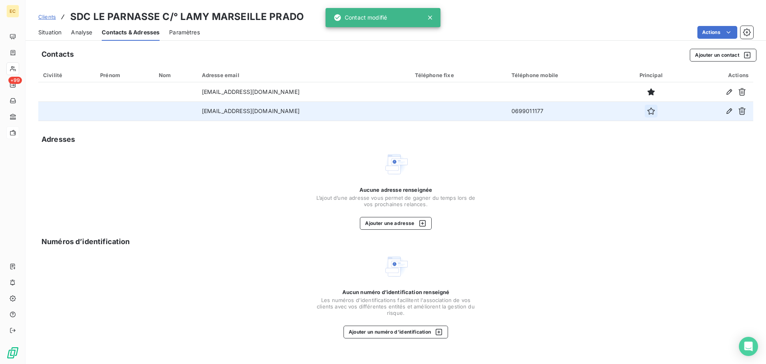
click at [647, 111] on icon "button" at bounding box center [651, 111] width 8 height 8
click at [52, 32] on span "Situation" at bounding box center [49, 32] width 23 height 8
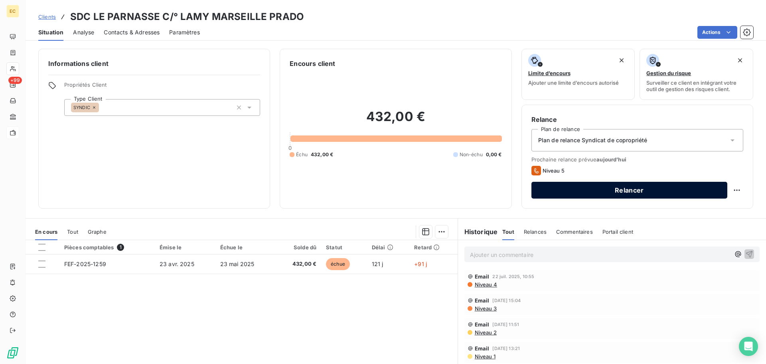
click at [621, 193] on button "Relancer" at bounding box center [630, 190] width 196 height 17
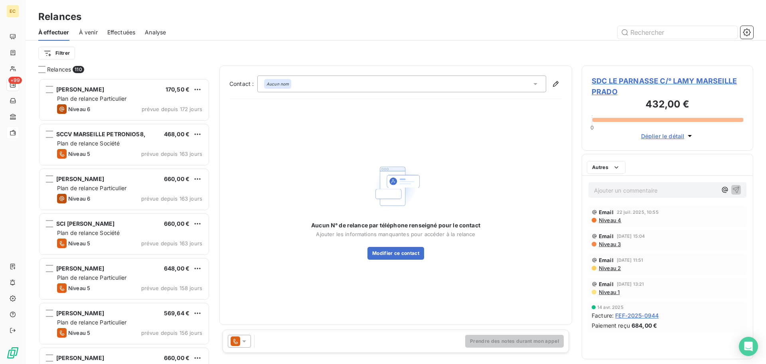
scroll to position [279, 166]
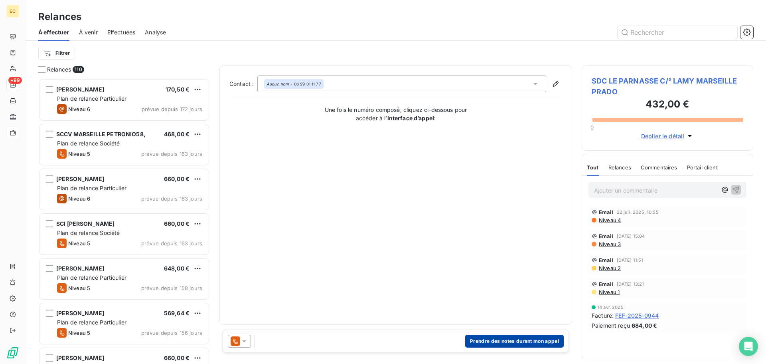
click at [496, 341] on button "Prendre des notes durant mon appel" at bounding box center [514, 340] width 99 height 13
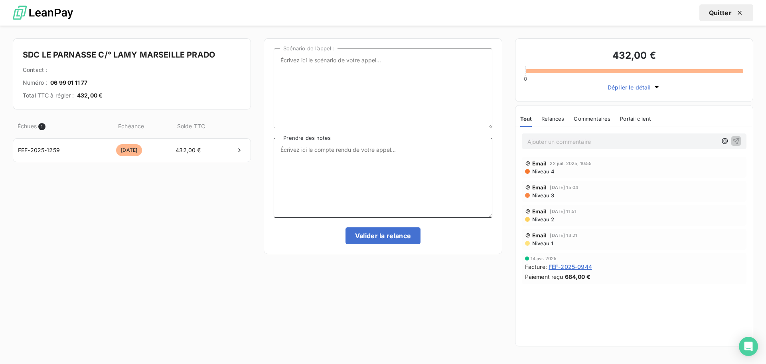
click at [278, 149] on textarea "Prendre des notes" at bounding box center [383, 178] width 218 height 80
click at [349, 156] on textarea "[DATE] Mr [PERSON_NAME] facture compensée avec avoir AEF-2025-0037 (sur fef-202…" at bounding box center [383, 178] width 218 height 80
click at [288, 156] on textarea "[DATE] Mr [PERSON_NAME] facture compensée avec avoir AEF-2025-0037 (sur fef-202…" at bounding box center [383, 178] width 218 height 80
click at [360, 156] on textarea "[DATE] Mr [PERSON_NAME] facture compensée avec avoir AEF-2025-0037 (sur FEF-202…" at bounding box center [383, 178] width 218 height 80
click at [382, 156] on textarea "[DATE] Mr [PERSON_NAME] facture compensée avec avoir AEF-2025-0037 (sur FEF-202…" at bounding box center [383, 178] width 218 height 80
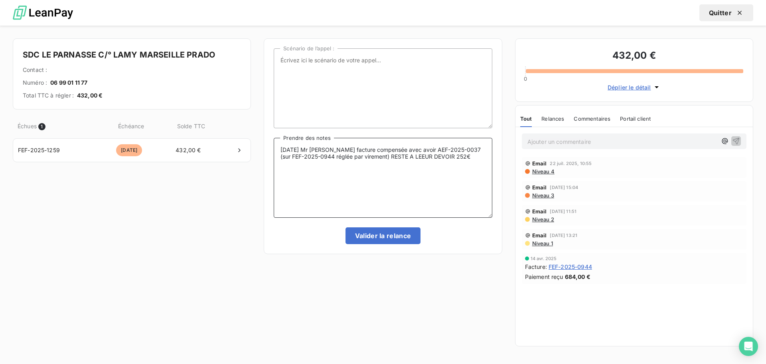
click at [415, 156] on textarea "[DATE] Mr [PERSON_NAME] facture compensée avec avoir AEF-2025-0037 (sur FEF-202…" at bounding box center [383, 178] width 218 height 80
click at [463, 155] on textarea "[DATE] Mr [PERSON_NAME] facture compensée avec avoir AEF-2025-0037 (sur FEF-202…" at bounding box center [383, 178] width 218 height 80
type textarea "[DATE] Mr [PERSON_NAME] facture compensée avec avoir AEF-2025-0037 (sur FEF-202…"
click at [382, 234] on button "Valider la relance" at bounding box center [383, 235] width 75 height 17
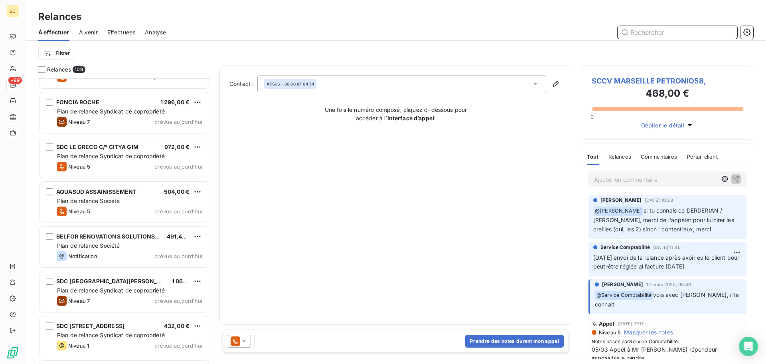
scroll to position [4188, 0]
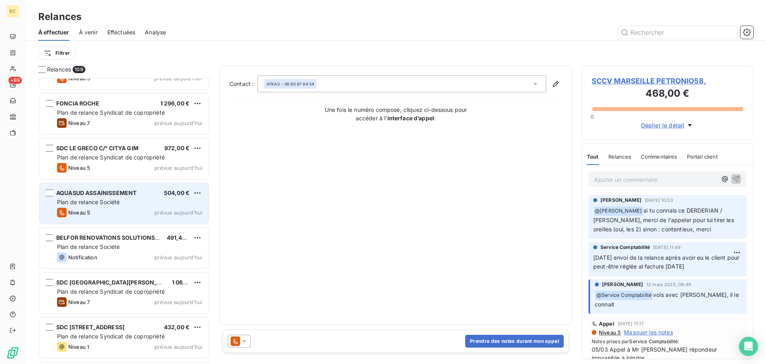
click at [125, 201] on div "Plan de relance Société" at bounding box center [129, 202] width 145 height 8
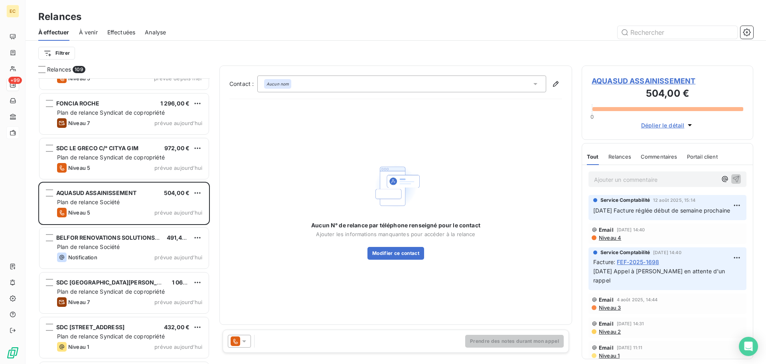
click at [623, 80] on span "AQUASUD ASSAINISSEMENT" at bounding box center [668, 80] width 152 height 11
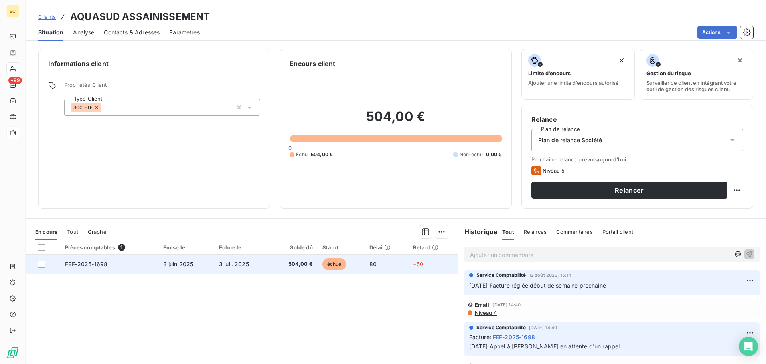
click at [229, 261] on span "3 juil. 2025" at bounding box center [234, 263] width 30 height 7
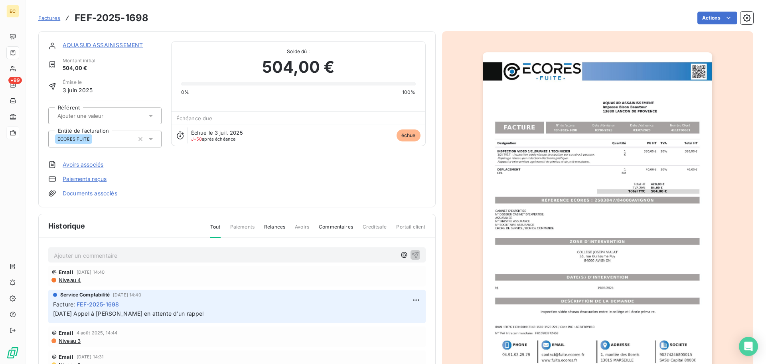
click at [607, 200] on img "button" at bounding box center [597, 214] width 229 height 325
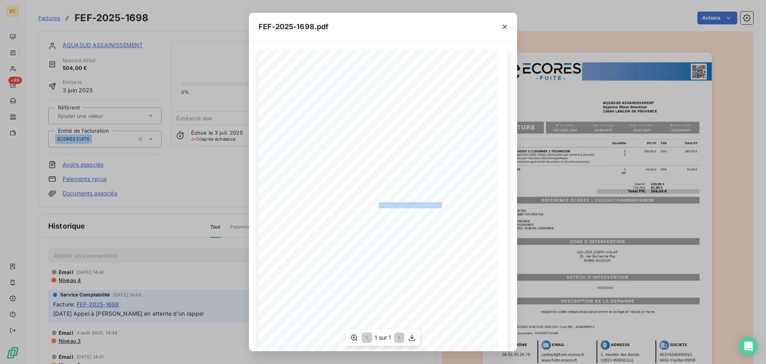
drag, startPoint x: 438, startPoint y: 204, endPoint x: 375, endPoint y: 205, distance: 62.7
click at [375, 205] on span "RÉFÉRENCE ECORES : 2503847/84000AVIGNON" at bounding box center [383, 204] width 118 height 4
copy span "2503847/84000AVIGNON"
click at [504, 26] on icon "button" at bounding box center [505, 27] width 8 height 8
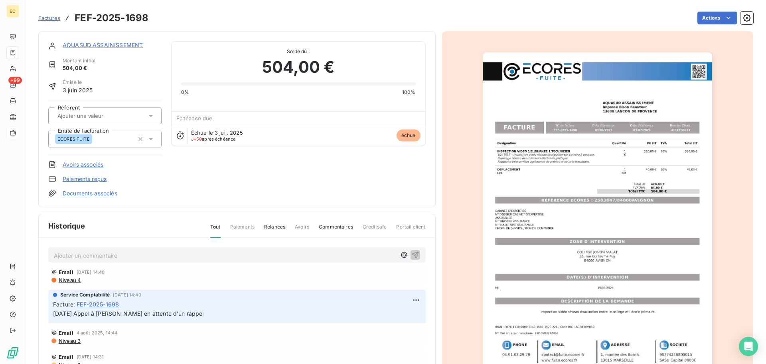
click at [120, 42] on link "AQUASUD ASSAINISSEMENT" at bounding box center [103, 45] width 80 height 7
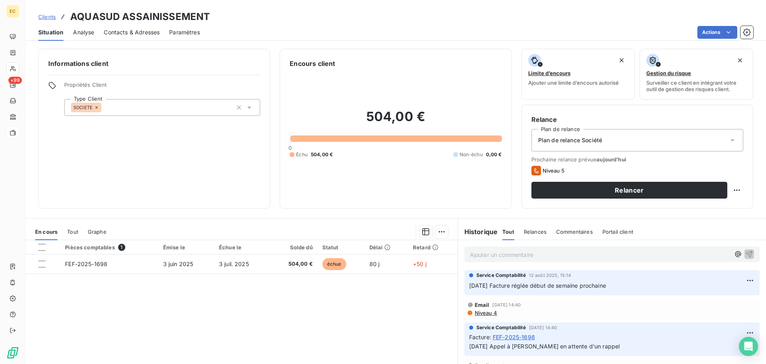
click at [146, 32] on span "Contacts & Adresses" at bounding box center [132, 32] width 56 height 8
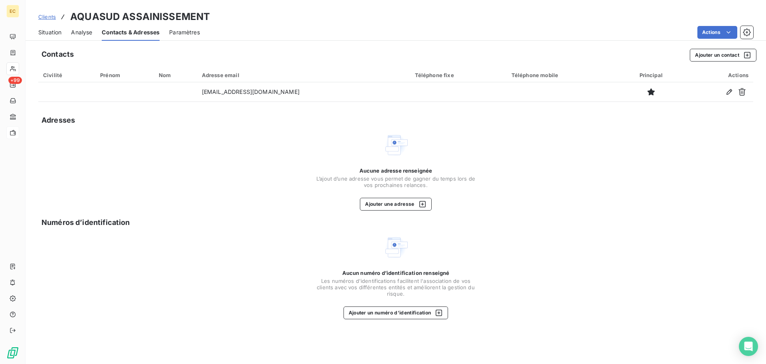
click at [52, 35] on span "Situation" at bounding box center [49, 32] width 23 height 8
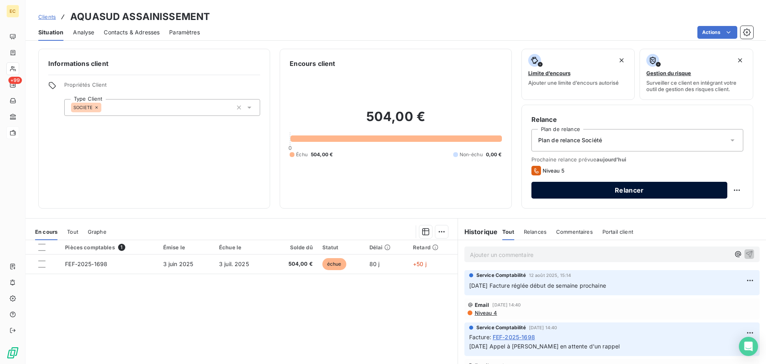
click at [615, 194] on button "Relancer" at bounding box center [630, 190] width 196 height 17
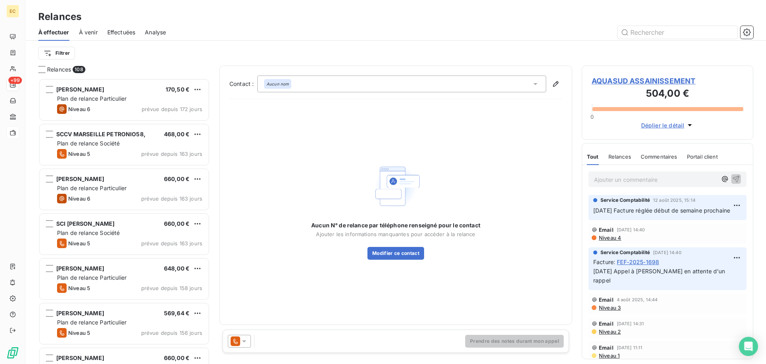
scroll to position [279, 166]
click at [314, 84] on div "Aucun nom" at bounding box center [401, 83] width 289 height 17
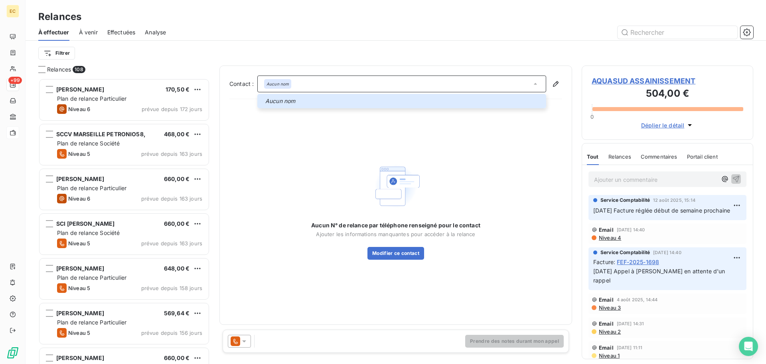
click at [622, 81] on span "AQUASUD ASSAINISSEMENT" at bounding box center [668, 80] width 152 height 11
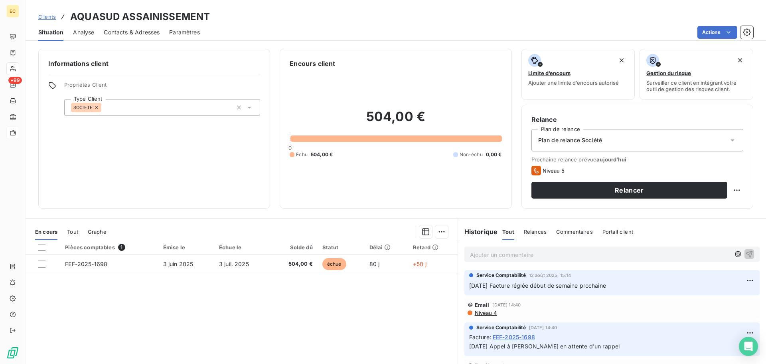
click at [142, 33] on span "Contacts & Adresses" at bounding box center [132, 32] width 56 height 8
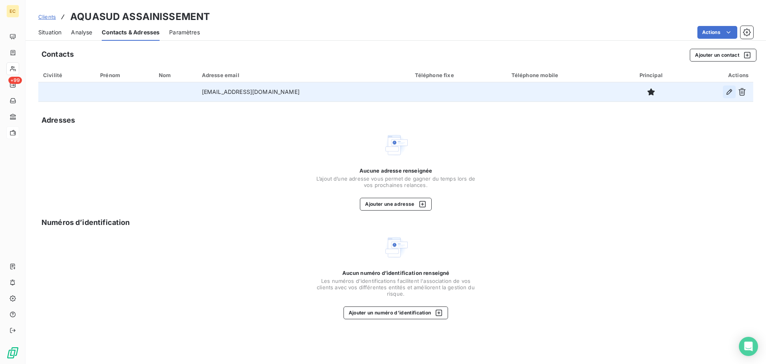
click at [727, 93] on icon "button" at bounding box center [729, 92] width 8 height 8
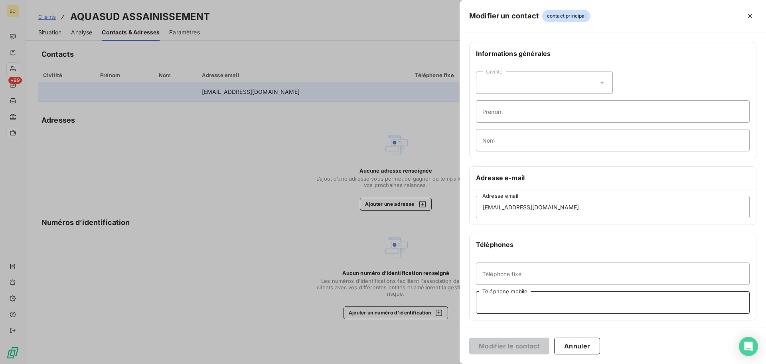
click at [534, 306] on input "Téléphone mobile" at bounding box center [613, 302] width 274 height 22
type input "0648605659"
click at [510, 347] on button "Modifier le contact" at bounding box center [509, 345] width 80 height 17
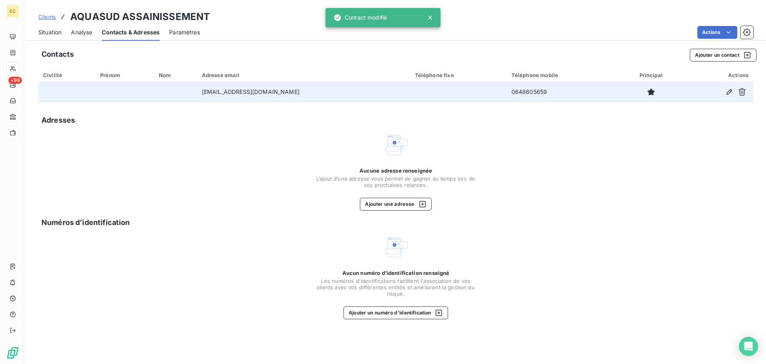
click at [51, 33] on span "Situation" at bounding box center [49, 32] width 23 height 8
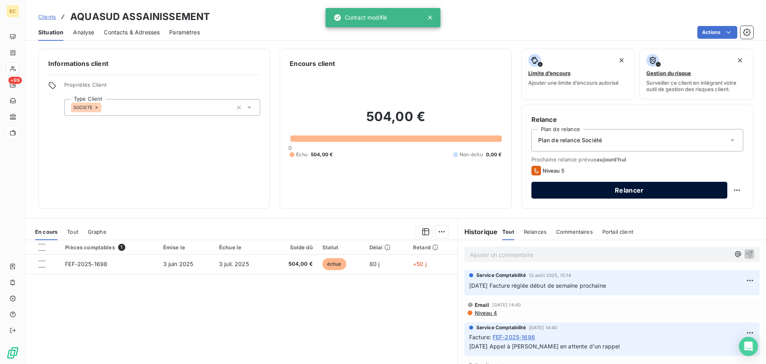
click at [591, 192] on button "Relancer" at bounding box center [630, 190] width 196 height 17
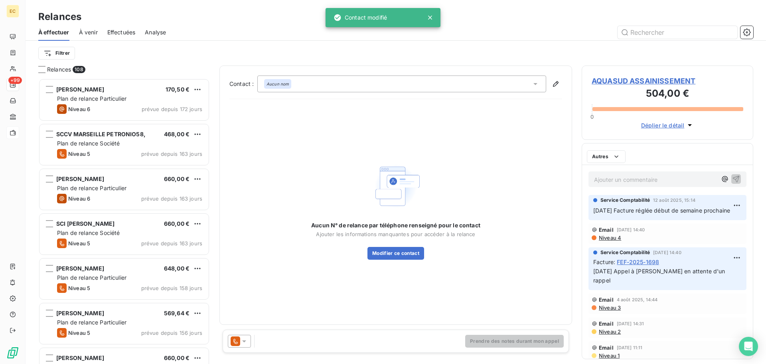
scroll to position [279, 166]
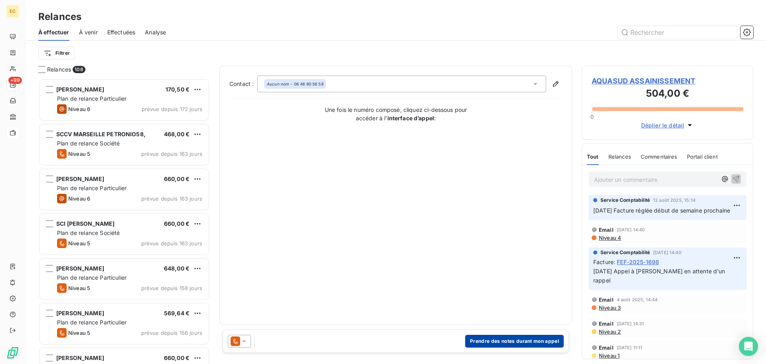
click at [497, 342] on button "Prendre des notes durant mon appel" at bounding box center [514, 340] width 99 height 13
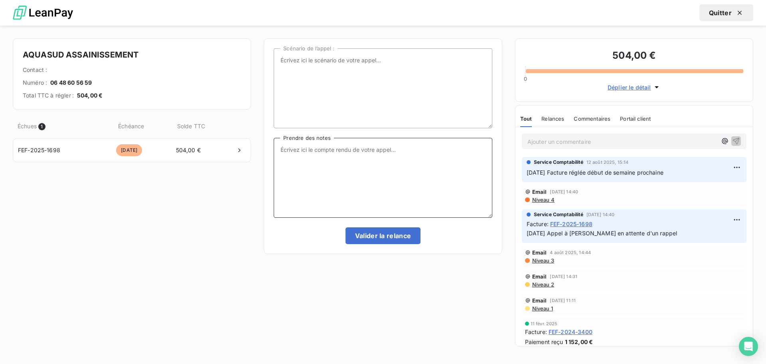
click at [298, 148] on textarea "Prendre des notes" at bounding box center [383, 178] width 218 height 80
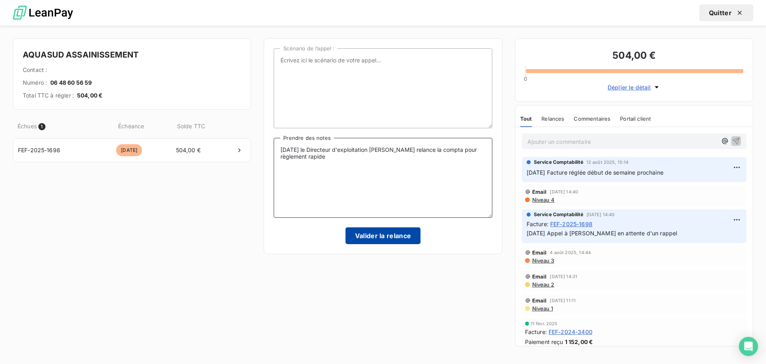
type textarea "[DATE] le Directeur d'exploitation [PERSON_NAME] relance la compta pour règleme…"
click at [370, 239] on button "Valider la relance" at bounding box center [383, 235] width 75 height 17
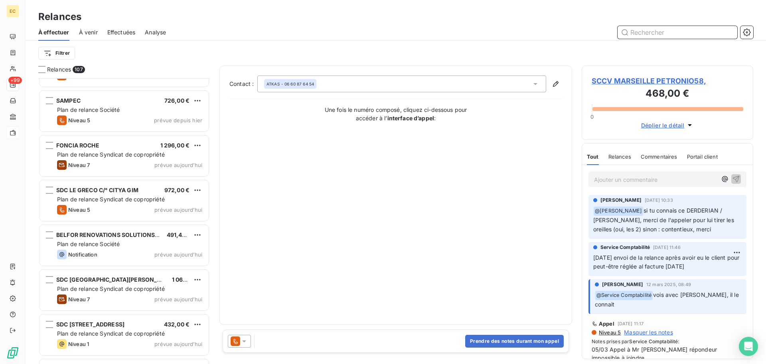
scroll to position [4098, 0]
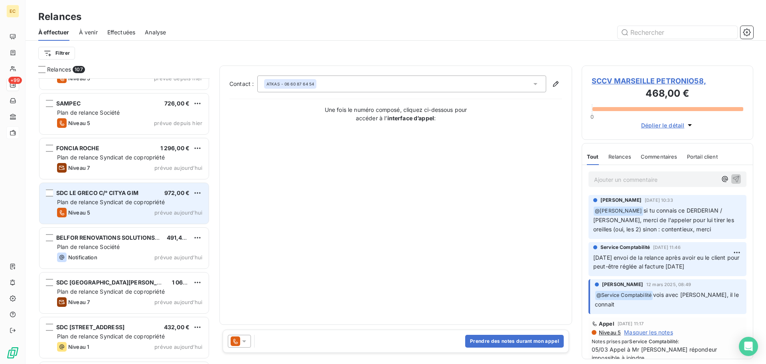
click at [123, 204] on span "Plan de relance Syndicat de copropriété" at bounding box center [111, 201] width 108 height 7
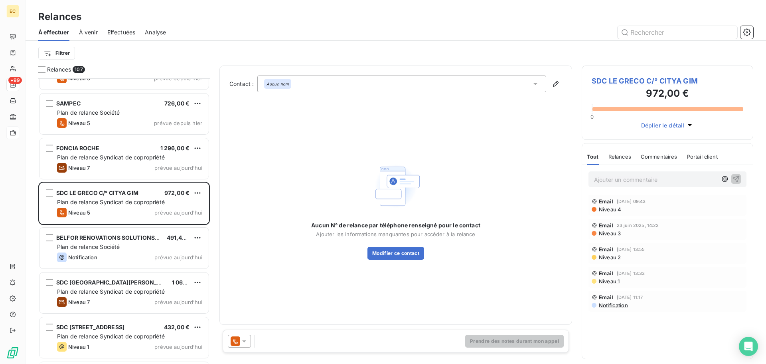
click at [618, 80] on span "SDC LE GRECO C/° CITYA GIM" at bounding box center [668, 80] width 152 height 11
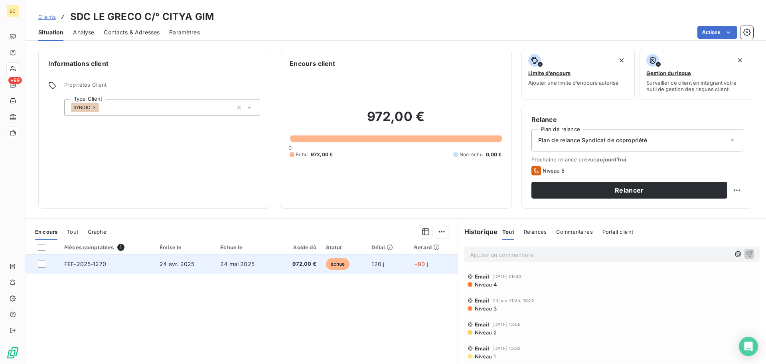
click at [225, 265] on span "24 mai 2025" at bounding box center [237, 263] width 34 height 7
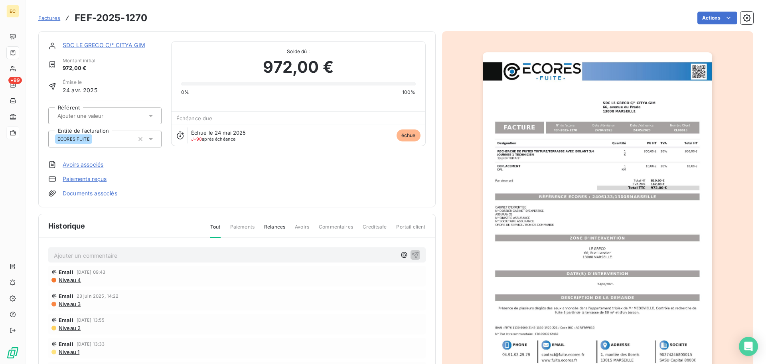
click at [554, 217] on img "button" at bounding box center [597, 214] width 229 height 325
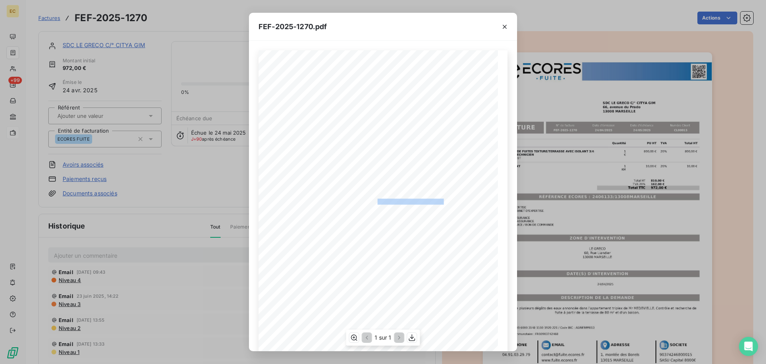
drag, startPoint x: 440, startPoint y: 200, endPoint x: 374, endPoint y: 200, distance: 66.6
click at [374, 200] on span "RÉFÉRENCE ECORES : 2406133/13008MARSEILLE" at bounding box center [383, 200] width 122 height 4
copy span "2406133/13008MARSEILLE"
click at [505, 27] on icon "button" at bounding box center [505, 27] width 4 height 4
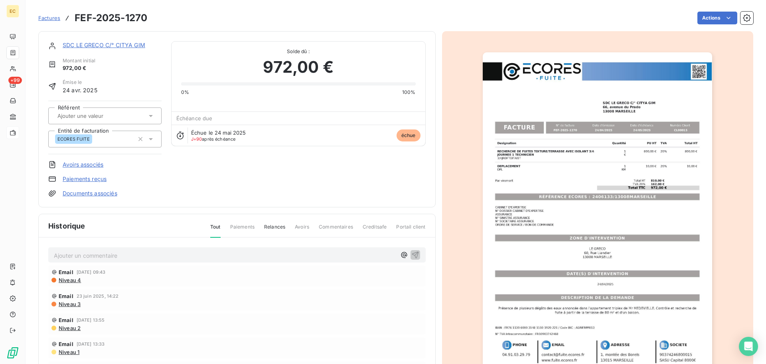
click at [101, 45] on link "SDC LE GRECO C/° CITYA GIM" at bounding box center [104, 45] width 83 height 7
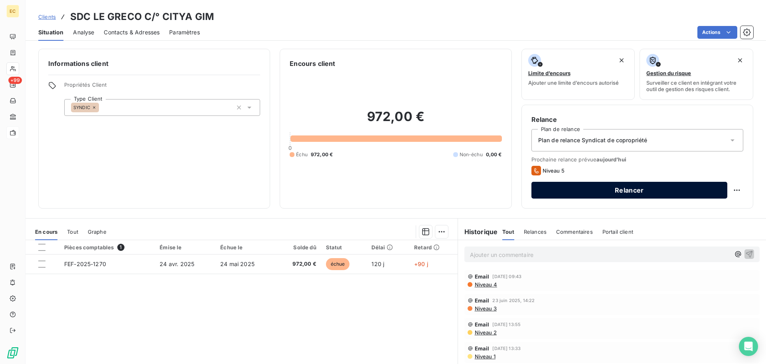
click at [621, 188] on button "Relancer" at bounding box center [630, 190] width 196 height 17
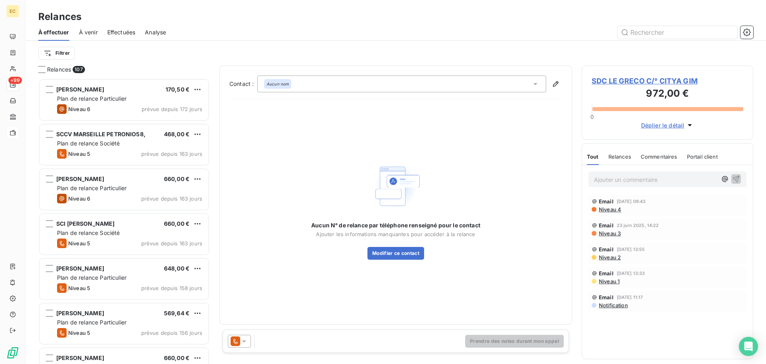
scroll to position [279, 166]
click at [608, 82] on span "SDC LE GRECO C/° CITYA GIM" at bounding box center [668, 80] width 152 height 11
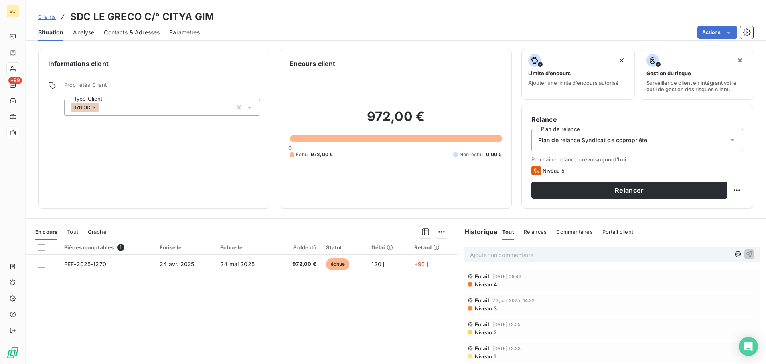
click at [140, 33] on span "Contacts & Adresses" at bounding box center [132, 32] width 56 height 8
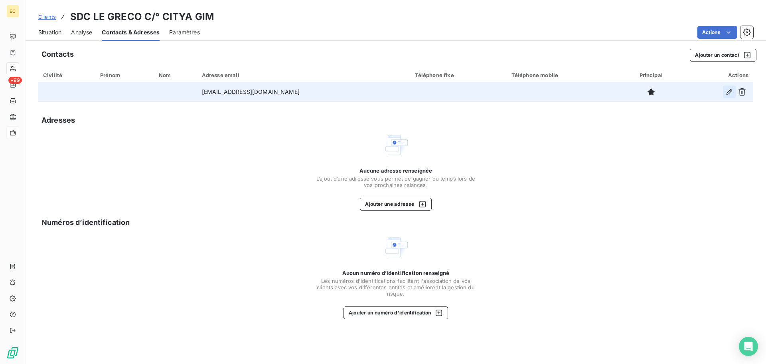
click at [727, 95] on icon "button" at bounding box center [729, 92] width 8 height 8
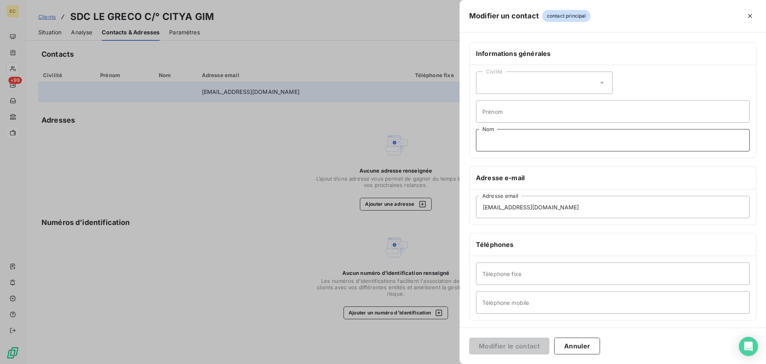
click at [509, 144] on input "Nom" at bounding box center [613, 140] width 274 height 22
type input "n"
type input "!!! NE FIA TPKUS PARTIE DE CITYA !!!!"
click at [516, 277] on input "Téléphone fixe" at bounding box center [613, 273] width 274 height 22
type input "0491133600"
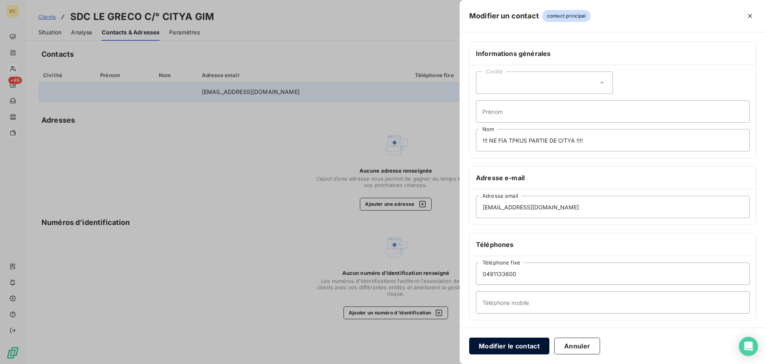
click at [534, 350] on button "Modifier le contact" at bounding box center [509, 345] width 80 height 17
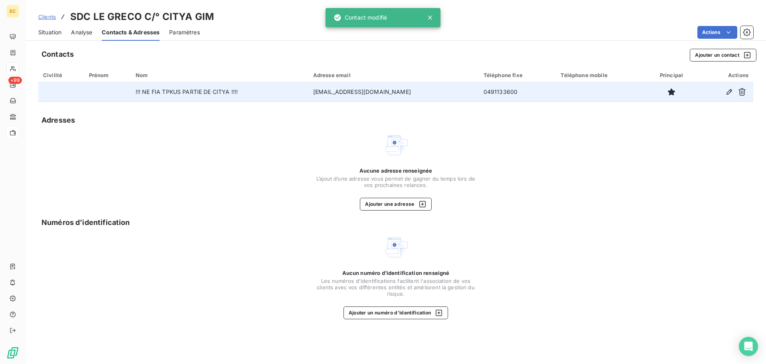
click at [54, 31] on span "Situation" at bounding box center [49, 32] width 23 height 8
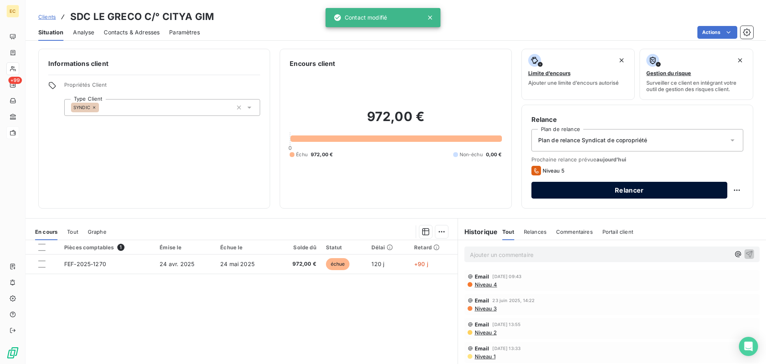
click at [604, 190] on button "Relancer" at bounding box center [630, 190] width 196 height 17
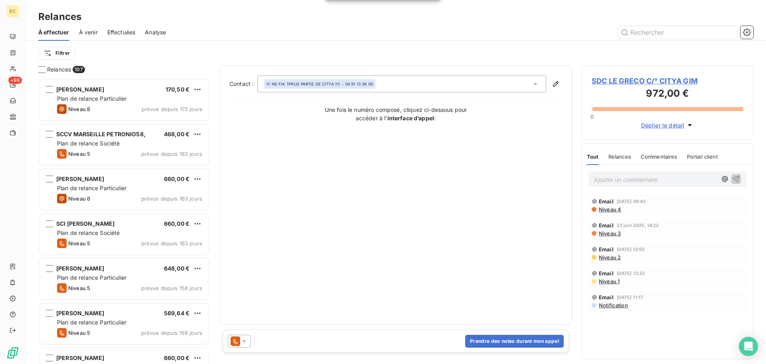
scroll to position [279, 166]
click at [553, 85] on icon "button" at bounding box center [556, 84] width 8 height 8
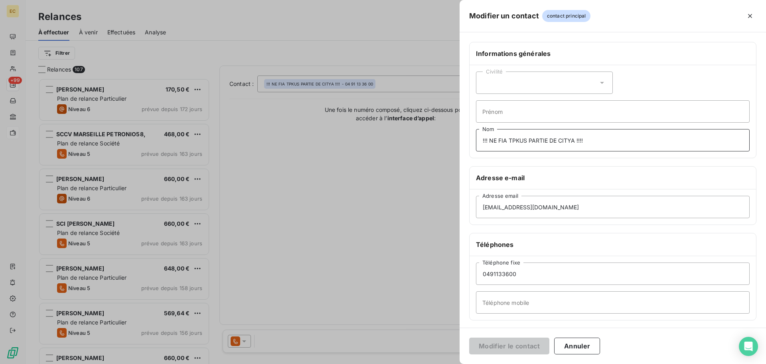
click at [510, 141] on input "!!! NE FIA TPKUS PARTIE DE CITYA !!!!" at bounding box center [613, 140] width 274 height 22
click at [511, 139] on input "!!! NE FAITPKUS PARTIE DE CITYA !!!!" at bounding box center [613, 140] width 274 height 22
type input "!!! NE FAIT PLUS PARTIE DE CITYA !!!!"
click at [516, 346] on button "Modifier le contact" at bounding box center [509, 345] width 80 height 17
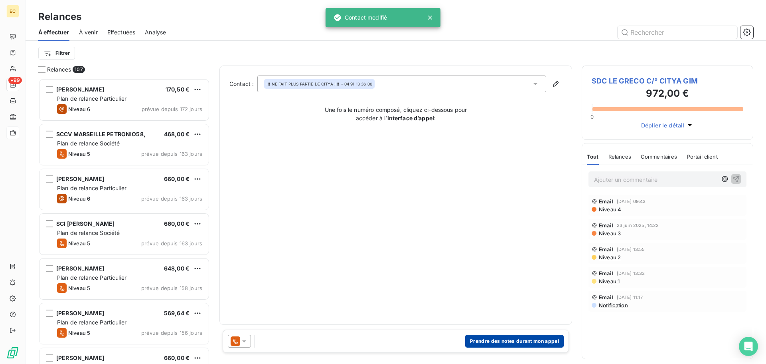
click at [508, 340] on button "Prendre des notes durant mon appel" at bounding box center [514, 340] width 99 height 13
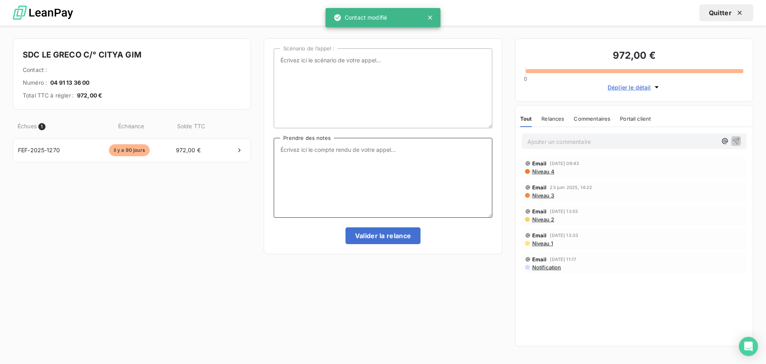
click at [307, 144] on textarea "Prendre des notes" at bounding box center [383, 178] width 218 height 80
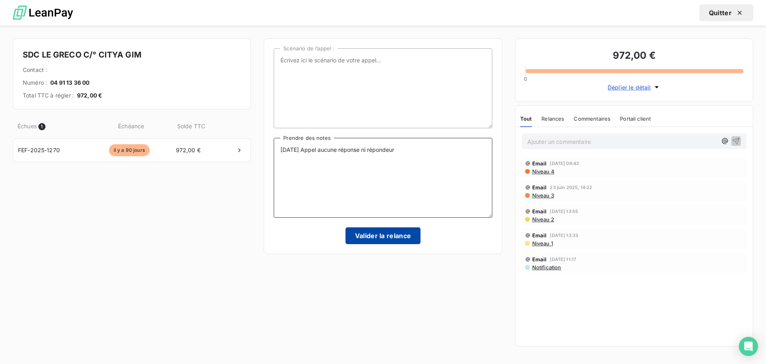
type textarea "[DATE] Appel aucune réponse ni répondeur"
click at [378, 236] on button "Valider la relance" at bounding box center [383, 235] width 75 height 17
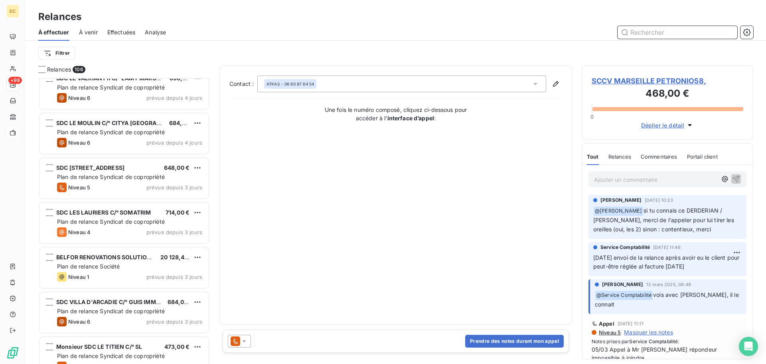
scroll to position [3751, 0]
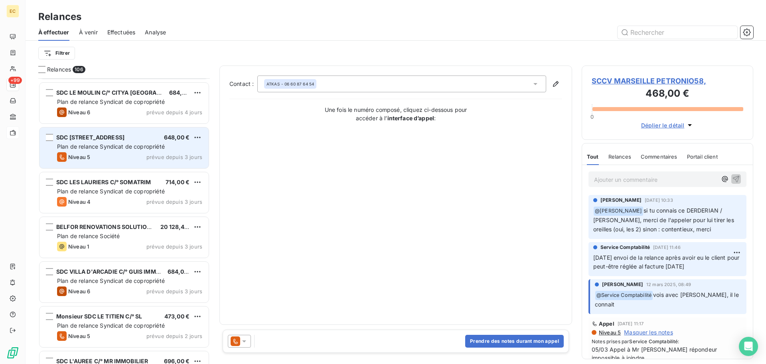
click at [123, 151] on div "SDC [STREET_ADDRESS] € Plan de relance Syndicat de copropriété Niveau 5 prévue …" at bounding box center [124, 147] width 169 height 41
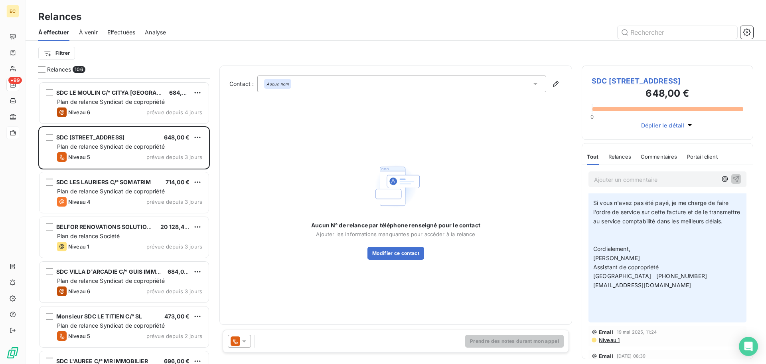
scroll to position [160, 0]
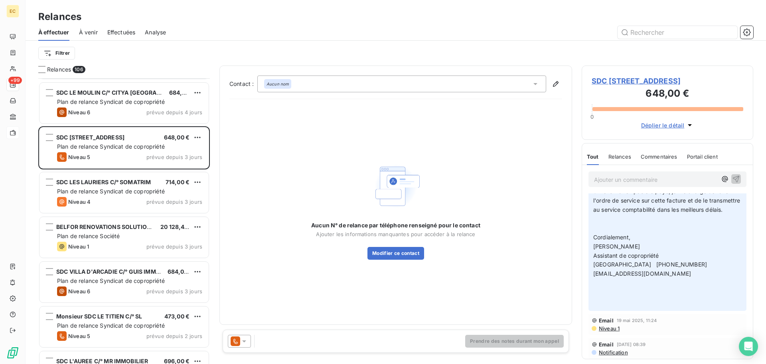
click at [619, 80] on span "SDC [STREET_ADDRESS]" at bounding box center [668, 80] width 152 height 11
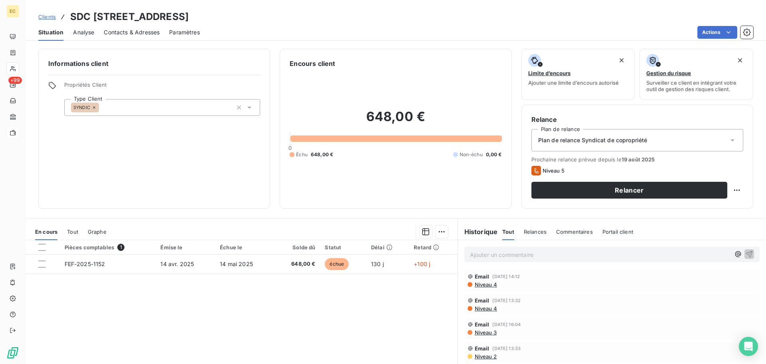
click at [531, 232] on span "Relances" at bounding box center [535, 231] width 23 height 6
click at [483, 233] on h6 "Historique" at bounding box center [478, 232] width 40 height 10
click at [47, 35] on span "Situation" at bounding box center [50, 32] width 25 height 8
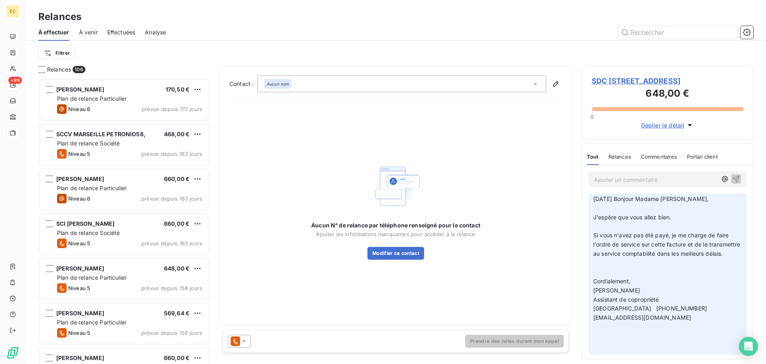
scroll to position [120, 0]
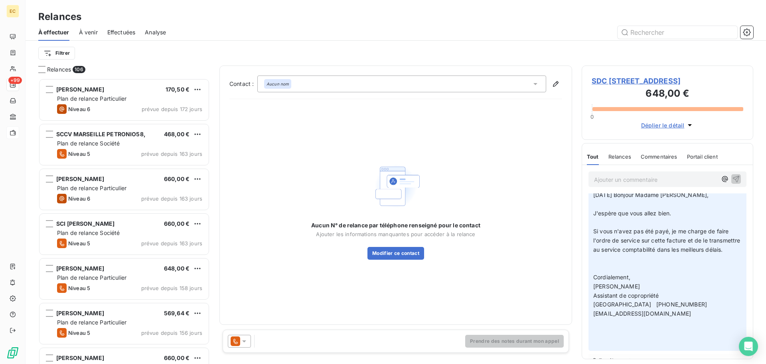
click at [647, 82] on span "SDC [STREET_ADDRESS]" at bounding box center [668, 80] width 152 height 11
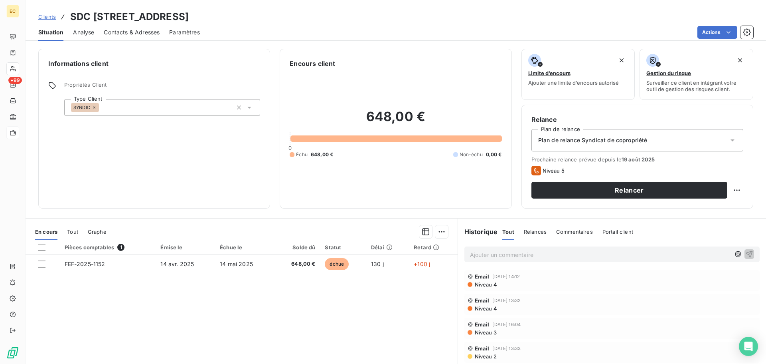
click at [119, 32] on span "Contacts & Adresses" at bounding box center [132, 32] width 56 height 8
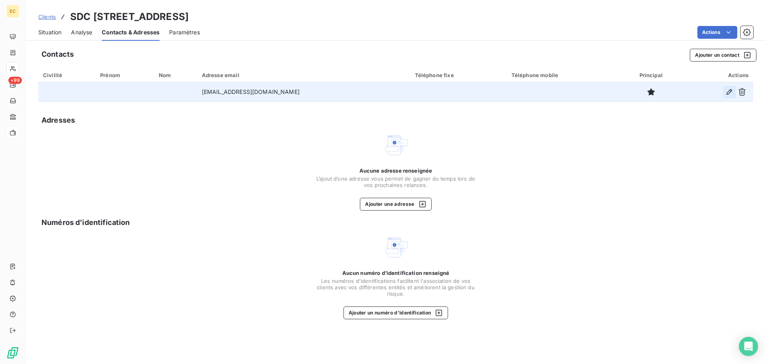
click at [729, 93] on icon "button" at bounding box center [730, 92] width 6 height 6
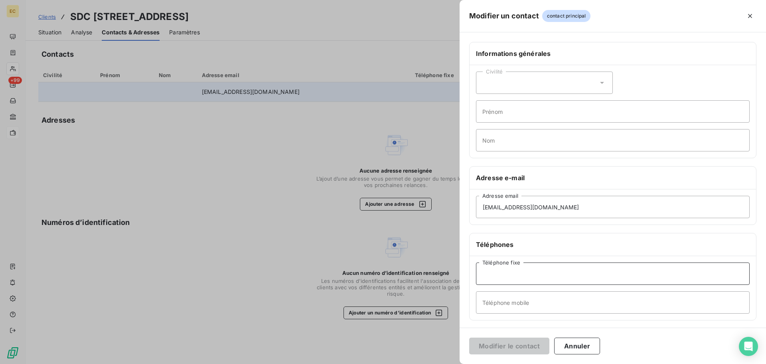
click at [492, 275] on input "Téléphone fixe" at bounding box center [613, 273] width 274 height 22
type input "0413943488"
click at [524, 349] on button "Modifier le contact" at bounding box center [509, 345] width 80 height 17
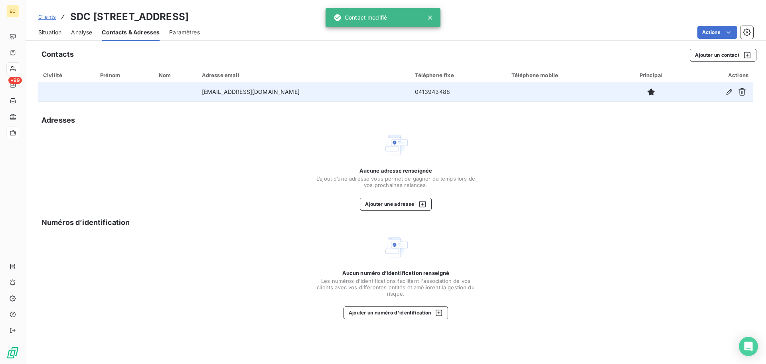
click at [54, 32] on span "Situation" at bounding box center [49, 32] width 23 height 8
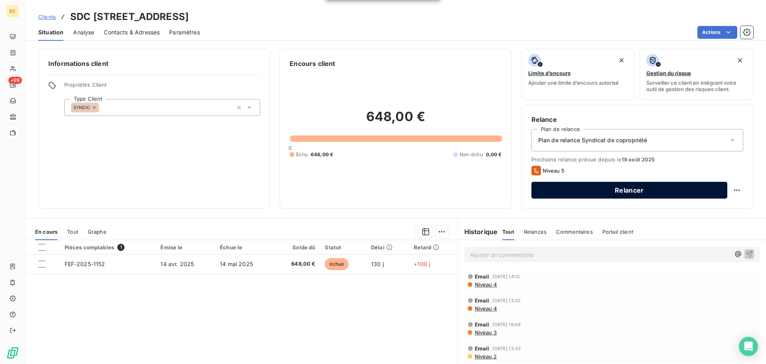
click at [566, 194] on button "Relancer" at bounding box center [630, 190] width 196 height 17
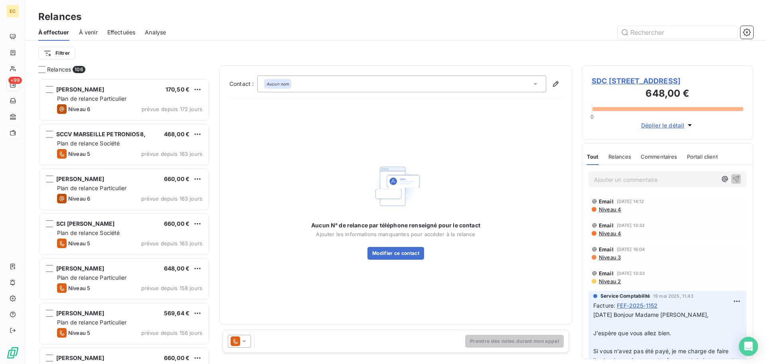
scroll to position [279, 166]
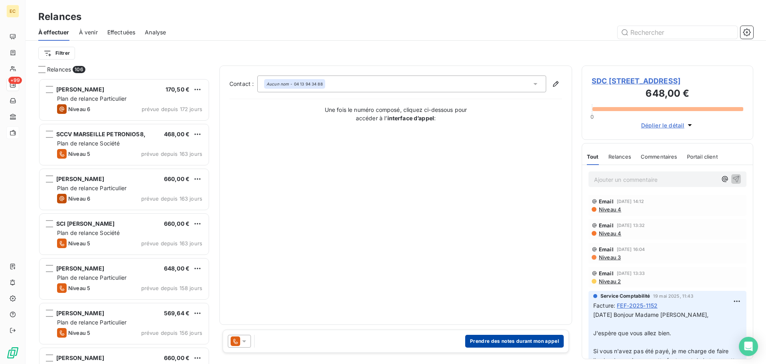
click at [505, 341] on button "Prendre des notes durant mon appel" at bounding box center [514, 340] width 99 height 13
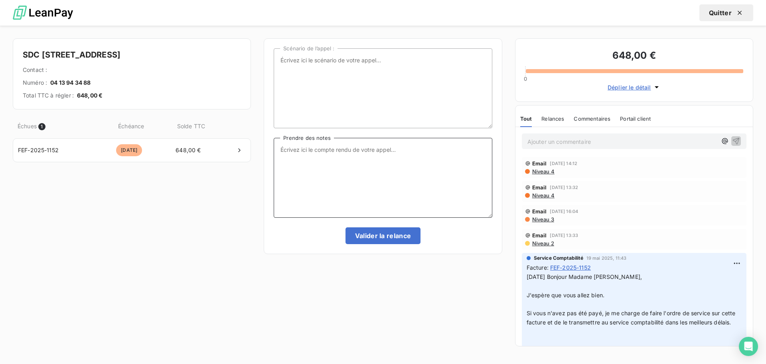
click at [289, 147] on textarea "Prendre des notes" at bounding box center [383, 178] width 218 height 80
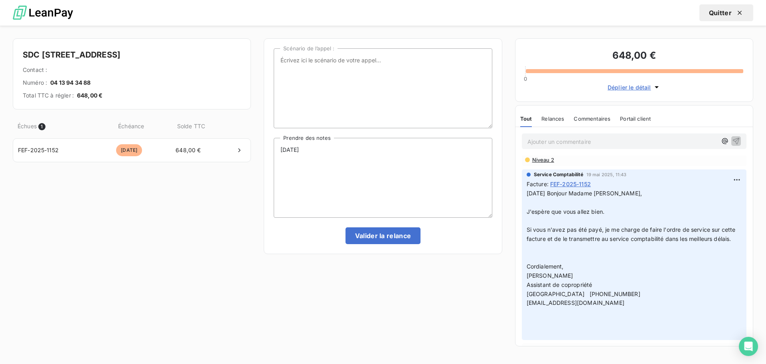
scroll to position [120, 0]
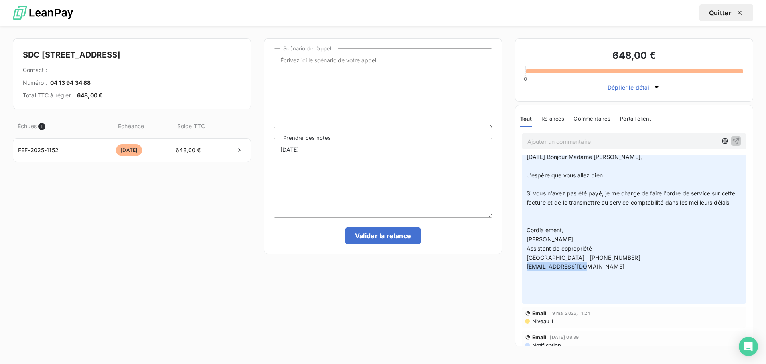
drag, startPoint x: 583, startPoint y: 276, endPoint x: 528, endPoint y: 277, distance: 55.5
click at [528, 269] on span "[EMAIL_ADDRESS][DOMAIN_NAME]" at bounding box center [576, 266] width 98 height 7
drag, startPoint x: 529, startPoint y: 277, endPoint x: 597, endPoint y: 294, distance: 70.3
click at [597, 294] on p "[DATE] Bonjour Madame [PERSON_NAME], J'espère que vous allez bien. Si vous n'av…" at bounding box center [634, 225] width 215 height 146
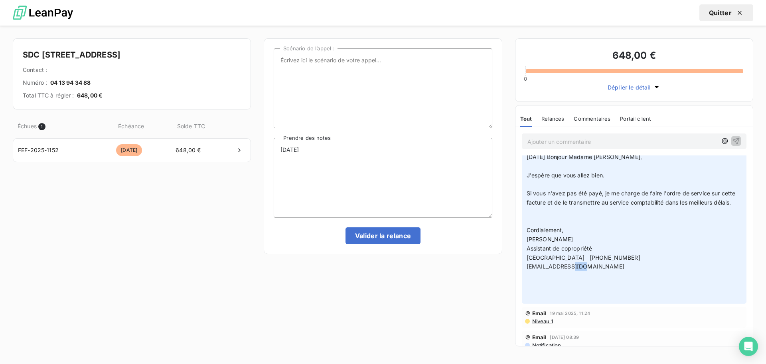
drag, startPoint x: 585, startPoint y: 277, endPoint x: 562, endPoint y: 277, distance: 22.7
click at [567, 277] on p "[DATE] Bonjour Madame [PERSON_NAME], J'espère que vous allez bien. Si vous n'av…" at bounding box center [634, 225] width 215 height 146
drag, startPoint x: 562, startPoint y: 277, endPoint x: 528, endPoint y: 278, distance: 33.9
click at [528, 269] on span "[EMAIL_ADDRESS][DOMAIN_NAME]" at bounding box center [576, 266] width 98 height 7
drag, startPoint x: 588, startPoint y: 276, endPoint x: 528, endPoint y: 278, distance: 59.9
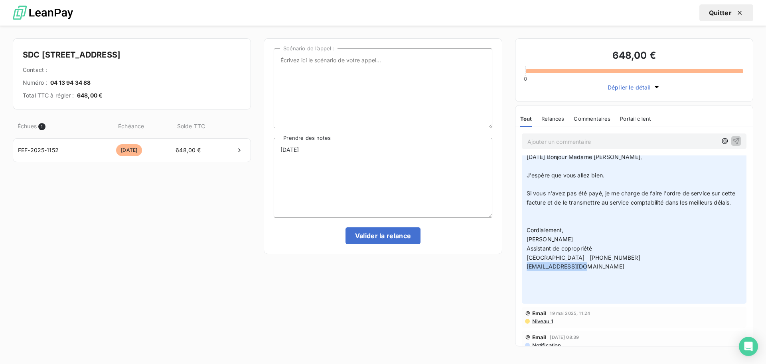
click at [528, 278] on p "[DATE] Bonjour Madame [PERSON_NAME], J'espère que vous allez bien. Si vous n'av…" at bounding box center [634, 225] width 215 height 146
copy span "[EMAIL_ADDRESS][DOMAIN_NAME]"
click at [330, 155] on textarea "[DATE]" at bounding box center [383, 178] width 218 height 80
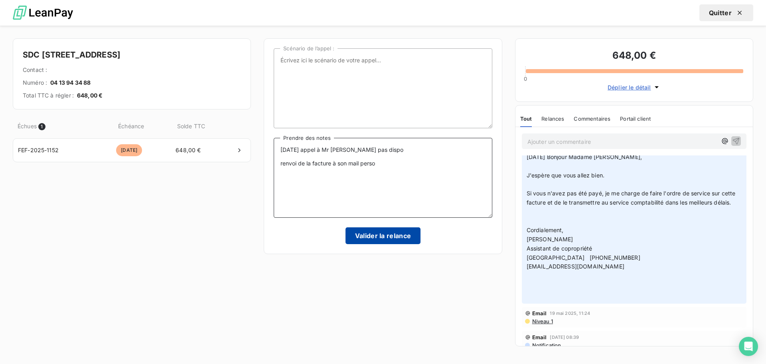
type textarea "[DATE] appel à Mr [PERSON_NAME] pas dispo renvoi de la facture à son mail perso"
click at [367, 240] on button "Valider la relance" at bounding box center [383, 235] width 75 height 17
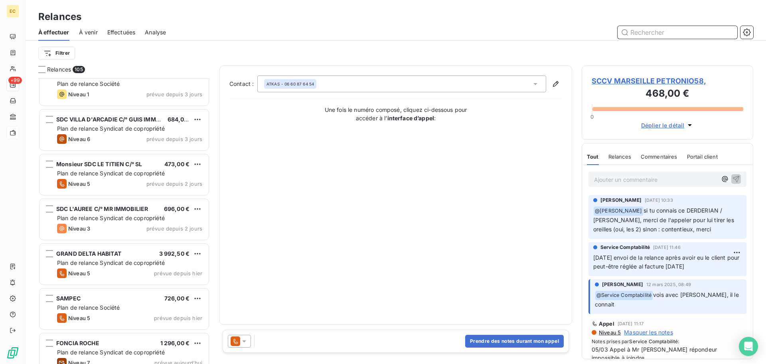
scroll to position [3849, 0]
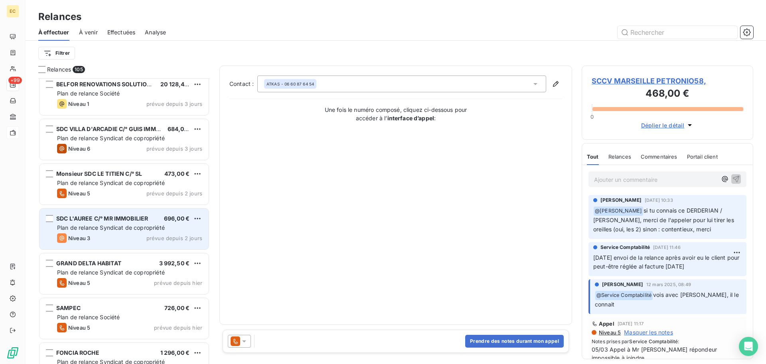
click at [115, 230] on span "Plan de relance Syndicat de copropriété" at bounding box center [111, 227] width 108 height 7
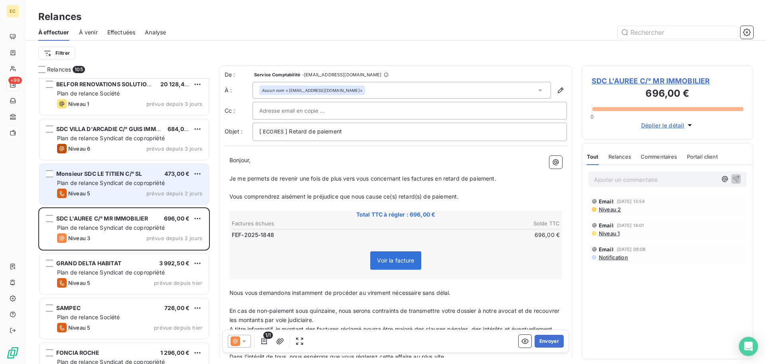
click at [109, 186] on div "Monsieur SDC LE TITIEN C/° SL 473,00 € Plan de relance Syndicat de copropriété …" at bounding box center [124, 184] width 169 height 41
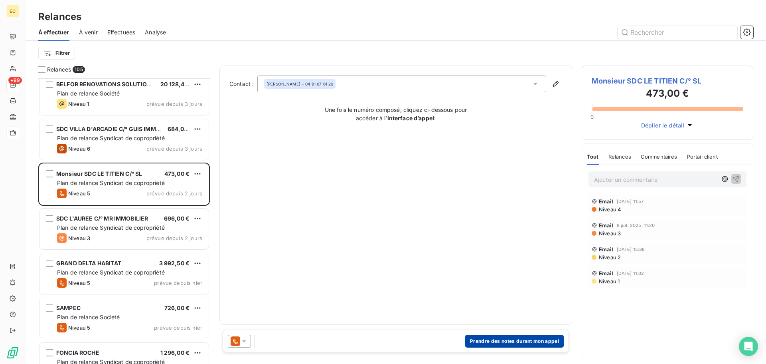
click at [506, 343] on button "Prendre des notes durant mon appel" at bounding box center [514, 340] width 99 height 13
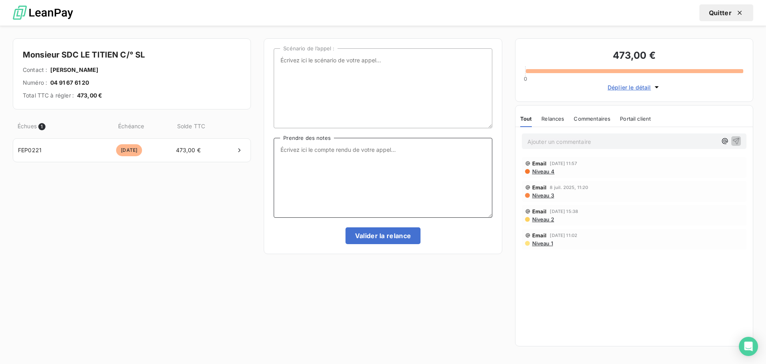
click at [285, 146] on textarea "Prendre des notes" at bounding box center [383, 178] width 218 height 80
type textarea "2"
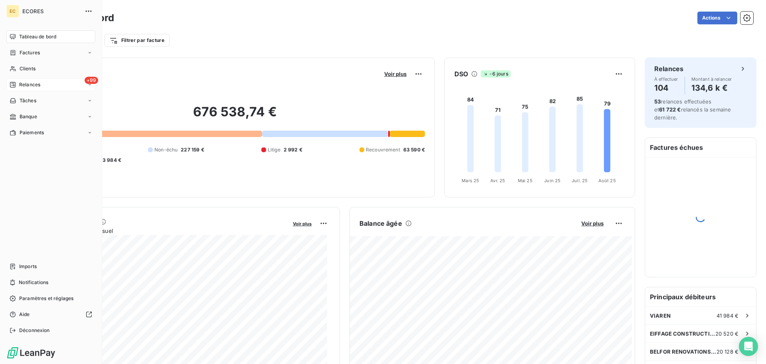
click at [28, 84] on span "Relances" at bounding box center [29, 84] width 21 height 7
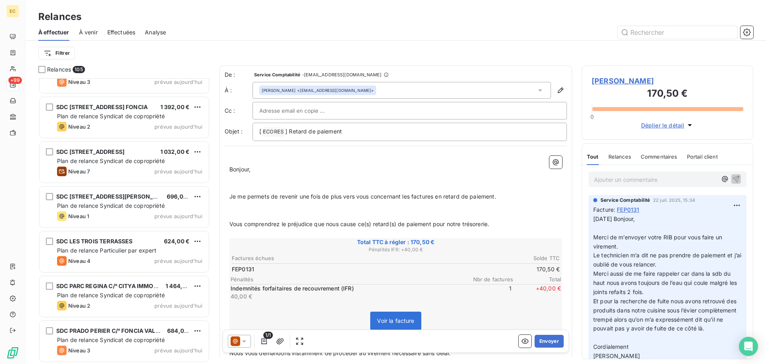
scroll to position [4408, 0]
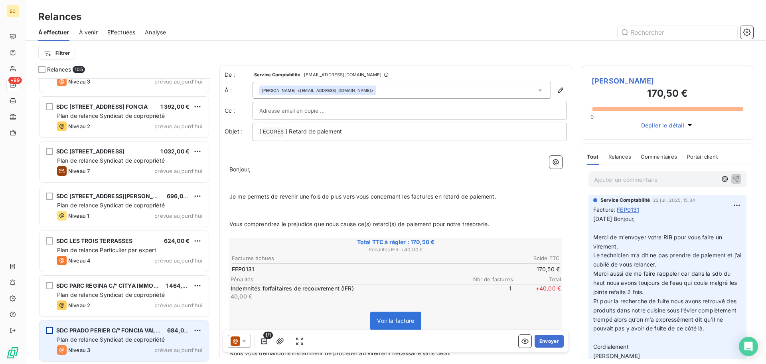
click at [47, 331] on div "grid" at bounding box center [49, 329] width 7 height 7
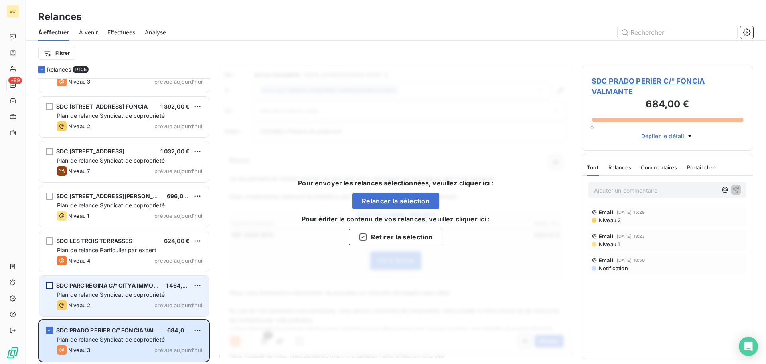
click at [47, 283] on div "grid" at bounding box center [49, 285] width 7 height 7
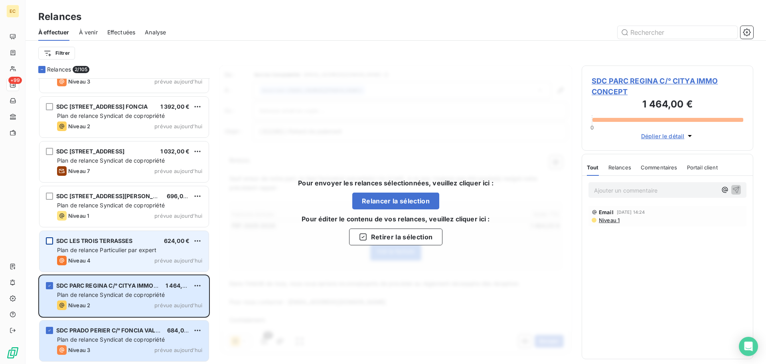
click at [48, 238] on div "grid" at bounding box center [49, 240] width 7 height 7
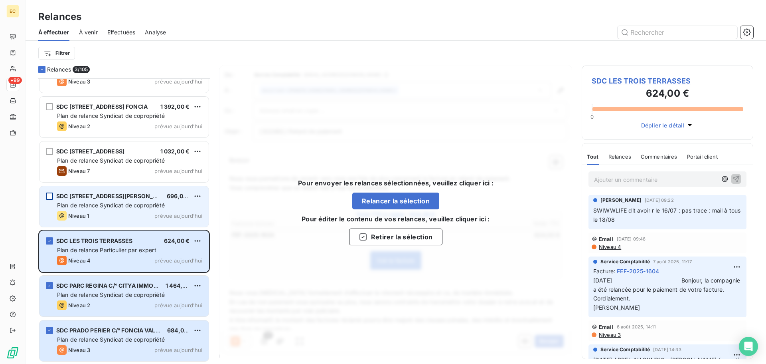
click at [49, 194] on div "grid" at bounding box center [49, 195] width 7 height 7
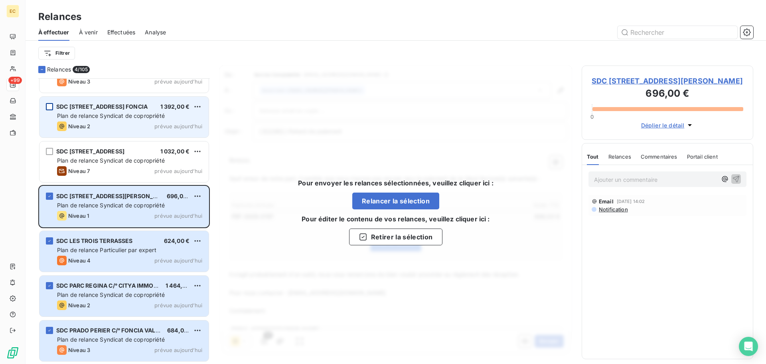
click at [48, 103] on div "grid" at bounding box center [49, 106] width 7 height 7
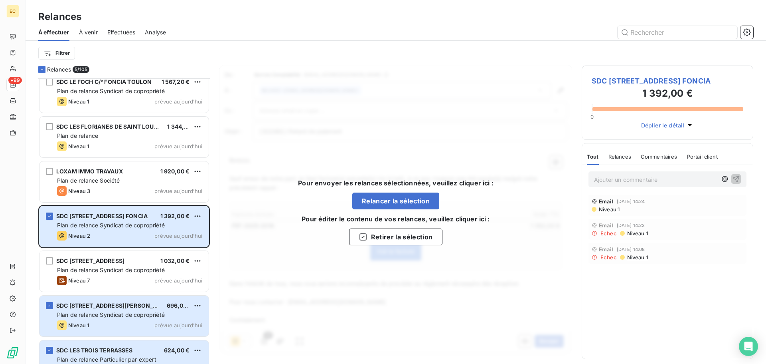
scroll to position [4288, 0]
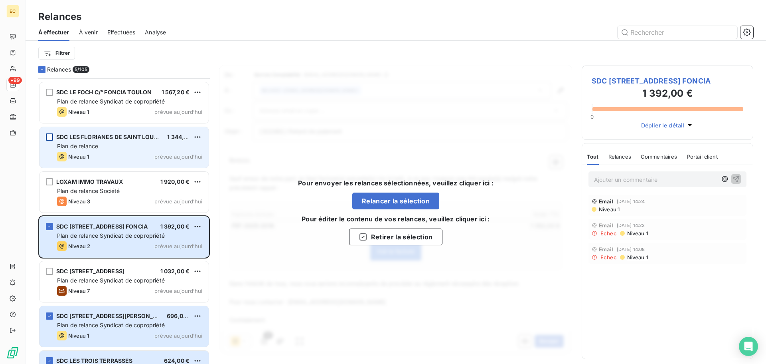
click at [51, 138] on div "grid" at bounding box center [49, 136] width 7 height 7
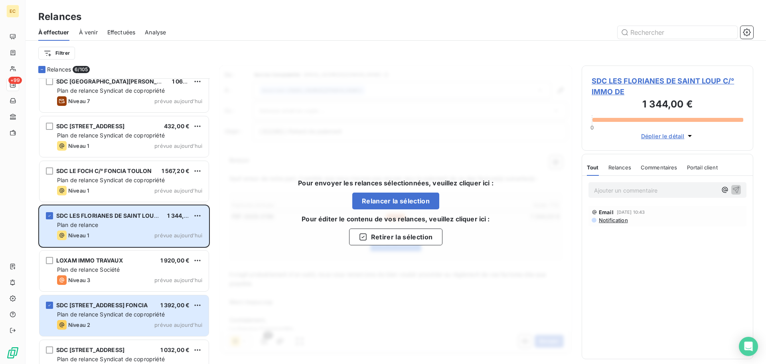
scroll to position [4208, 0]
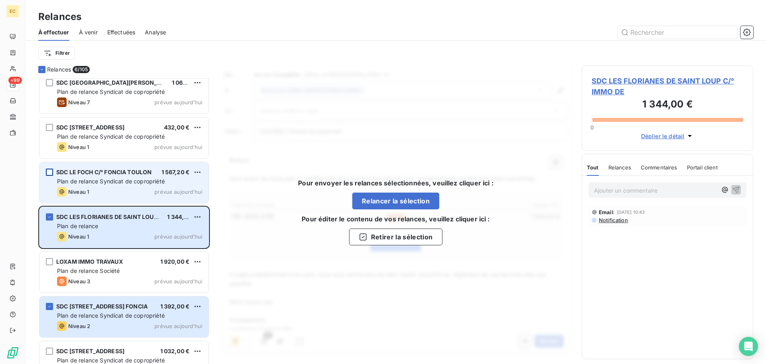
click at [48, 171] on div "grid" at bounding box center [49, 171] width 7 height 7
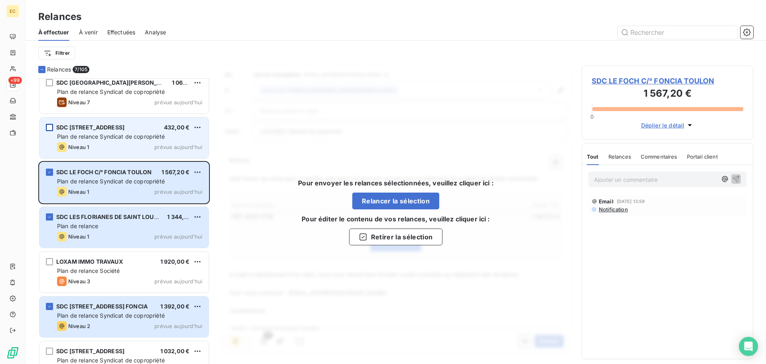
click at [49, 126] on div "grid" at bounding box center [49, 127] width 7 height 7
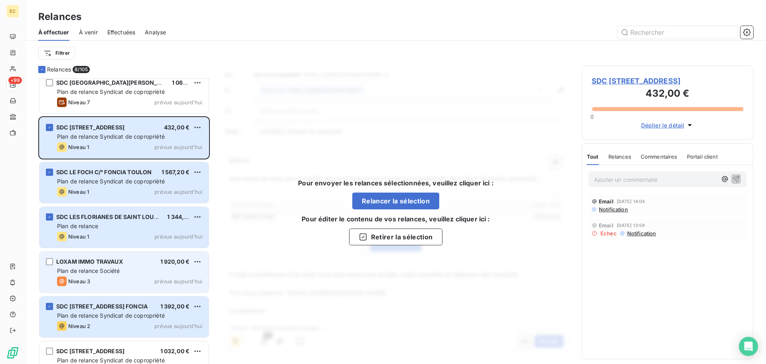
click at [96, 271] on span "Plan de relance Société" at bounding box center [88, 270] width 63 height 7
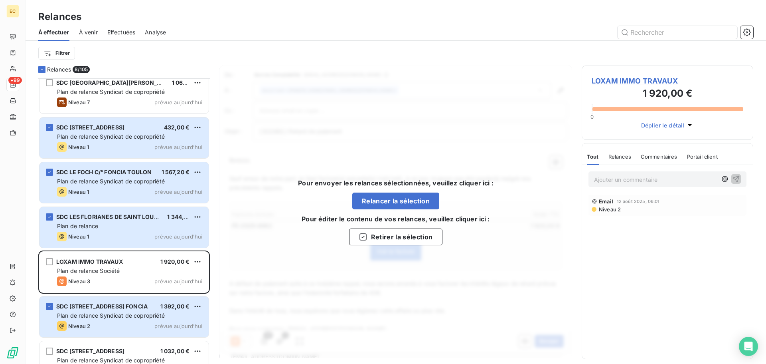
click at [610, 82] on span "LOXAM IMMO TRAVAUX" at bounding box center [668, 80] width 152 height 11
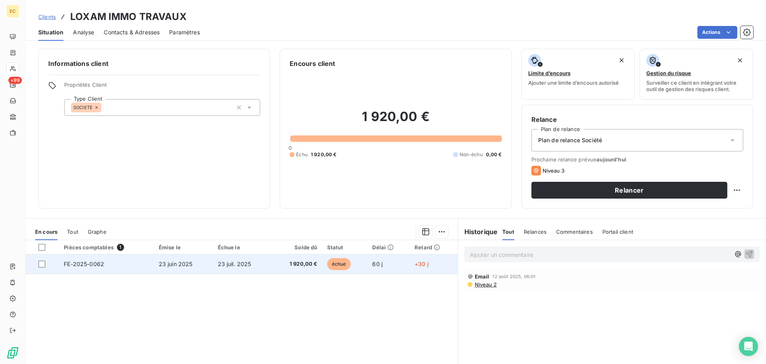
click at [166, 269] on td "23 juin 2025" at bounding box center [183, 263] width 59 height 19
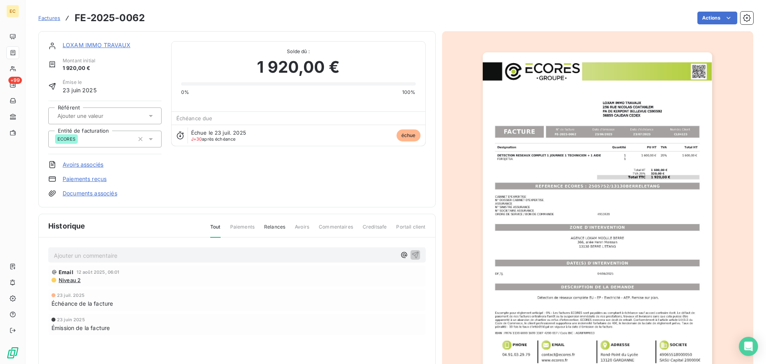
click at [552, 247] on img "button" at bounding box center [597, 214] width 229 height 325
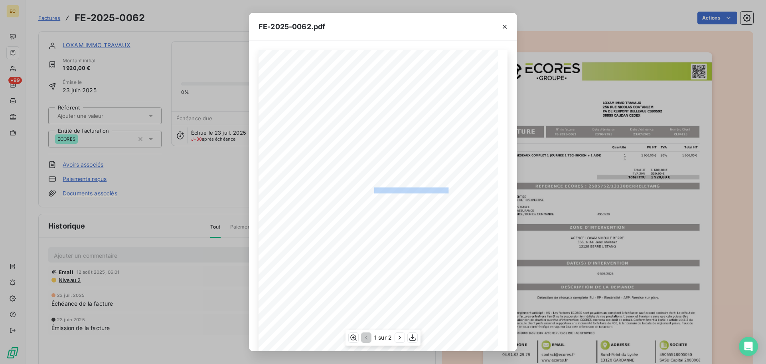
drag, startPoint x: 443, startPoint y: 189, endPoint x: 370, endPoint y: 190, distance: 73.0
click at [370, 190] on span "RÉFÉRENCE ECORES : 2505752/13130BERRELETANG" at bounding box center [383, 189] width 130 height 4
copy span "2505752/13130BERRELETANG"
